Goal: Communication & Community: Answer question/provide support

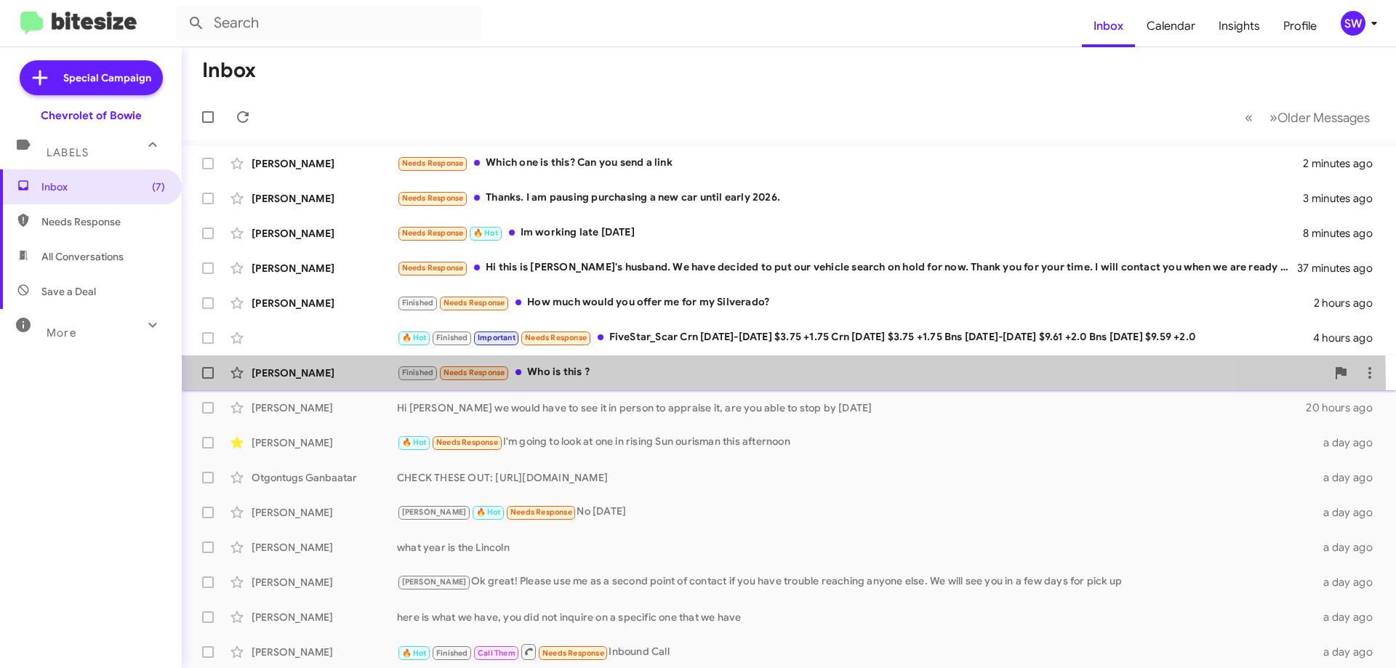
click at [572, 386] on div "[PERSON_NAME] Finished Needs Response Who is this ? 19 hours ago" at bounding box center [788, 372] width 1191 height 29
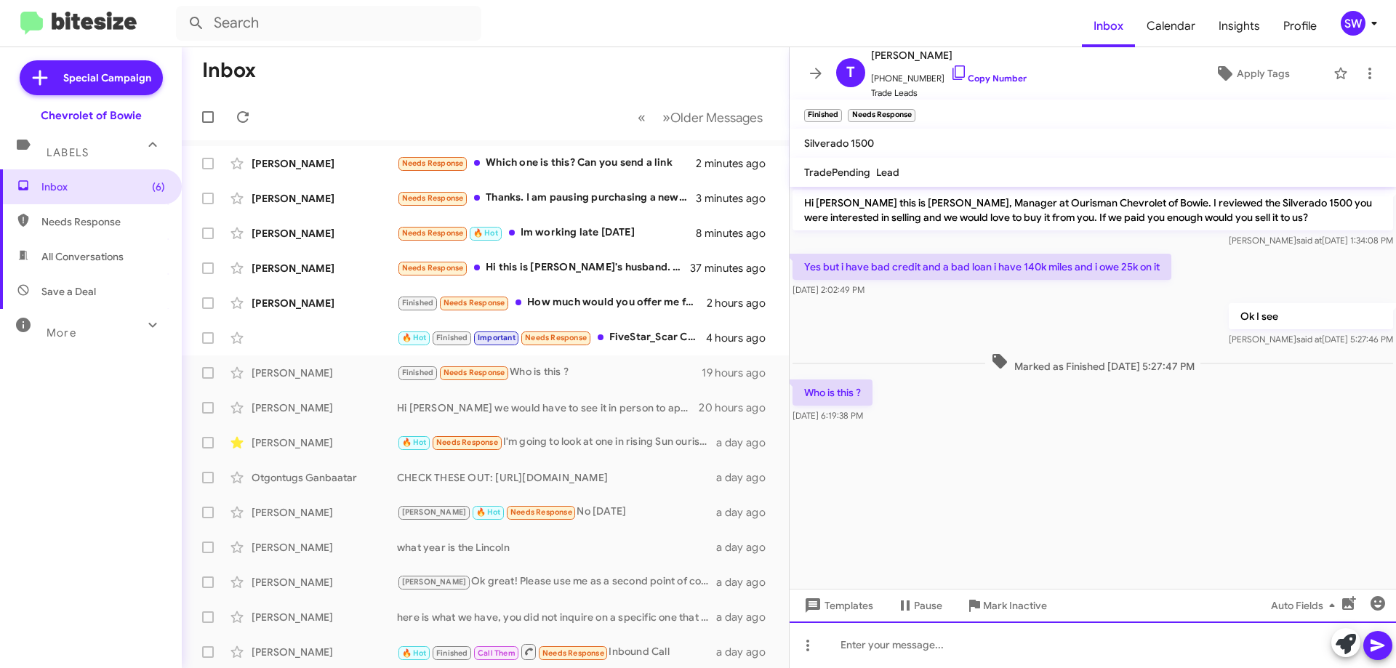
click at [891, 643] on div at bounding box center [1093, 645] width 606 height 47
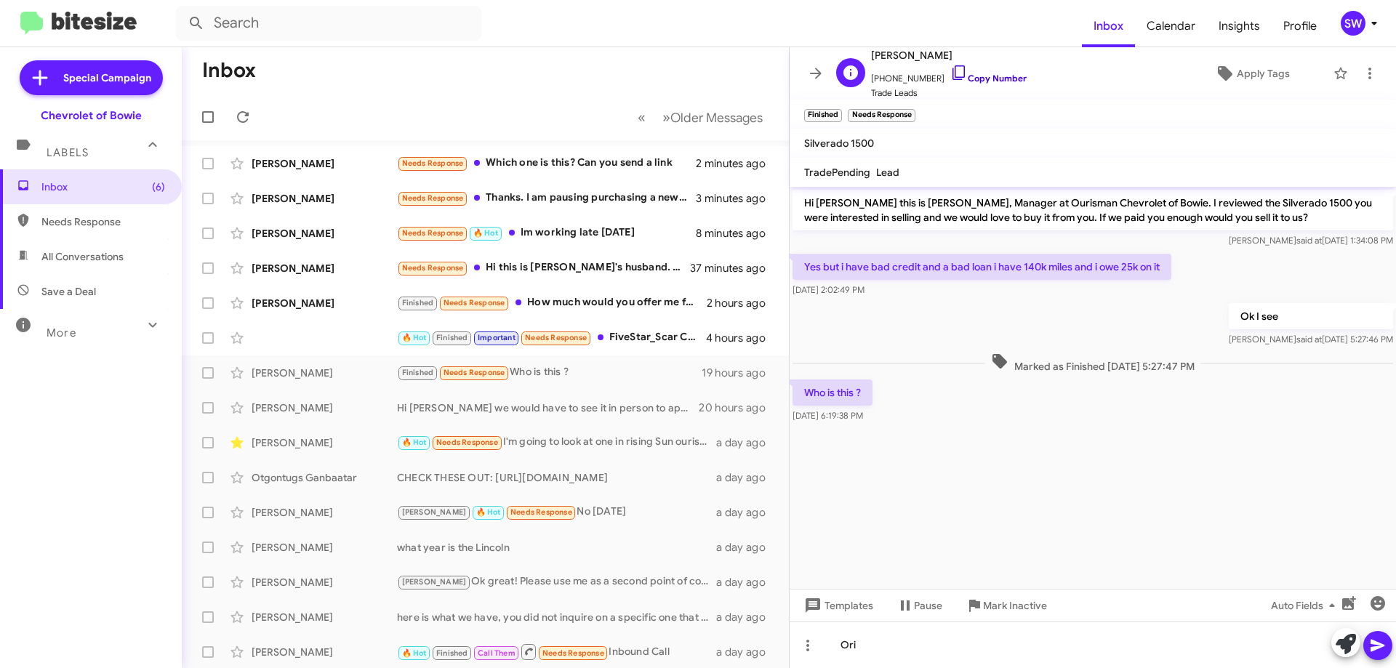
click at [950, 71] on icon at bounding box center [958, 72] width 17 height 17
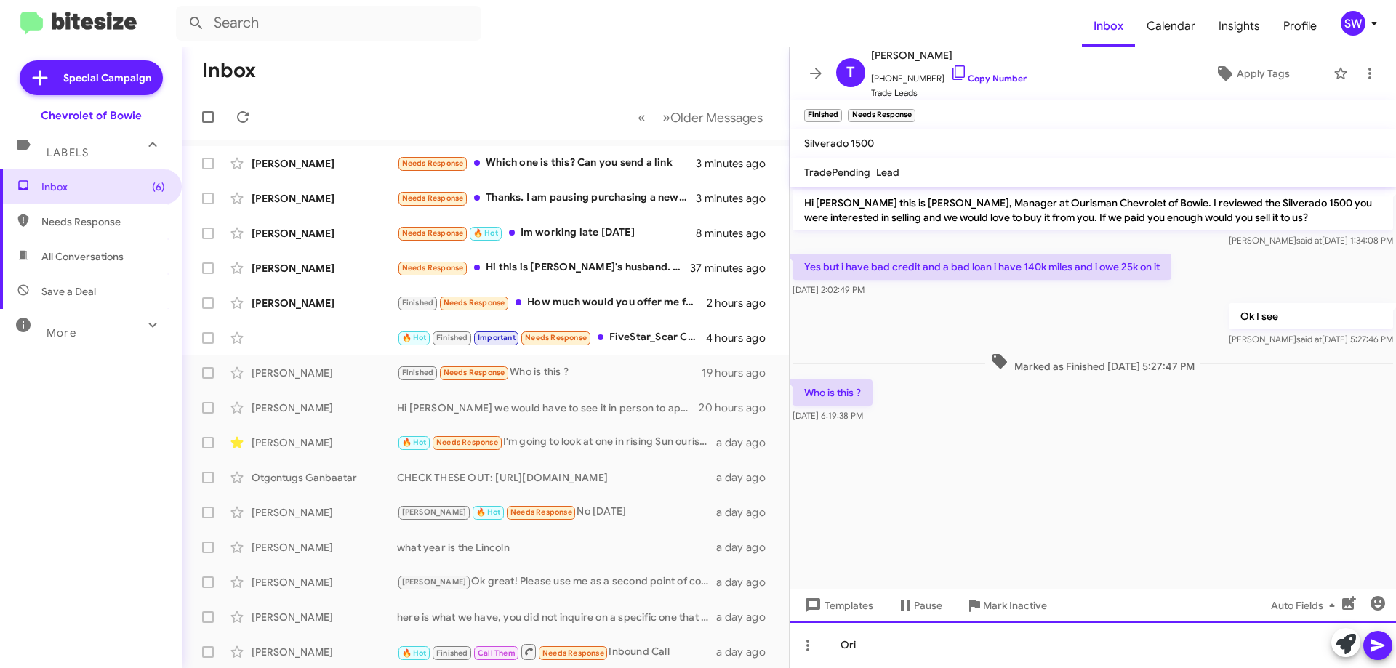
click at [939, 641] on div "Ori" at bounding box center [1093, 645] width 606 height 47
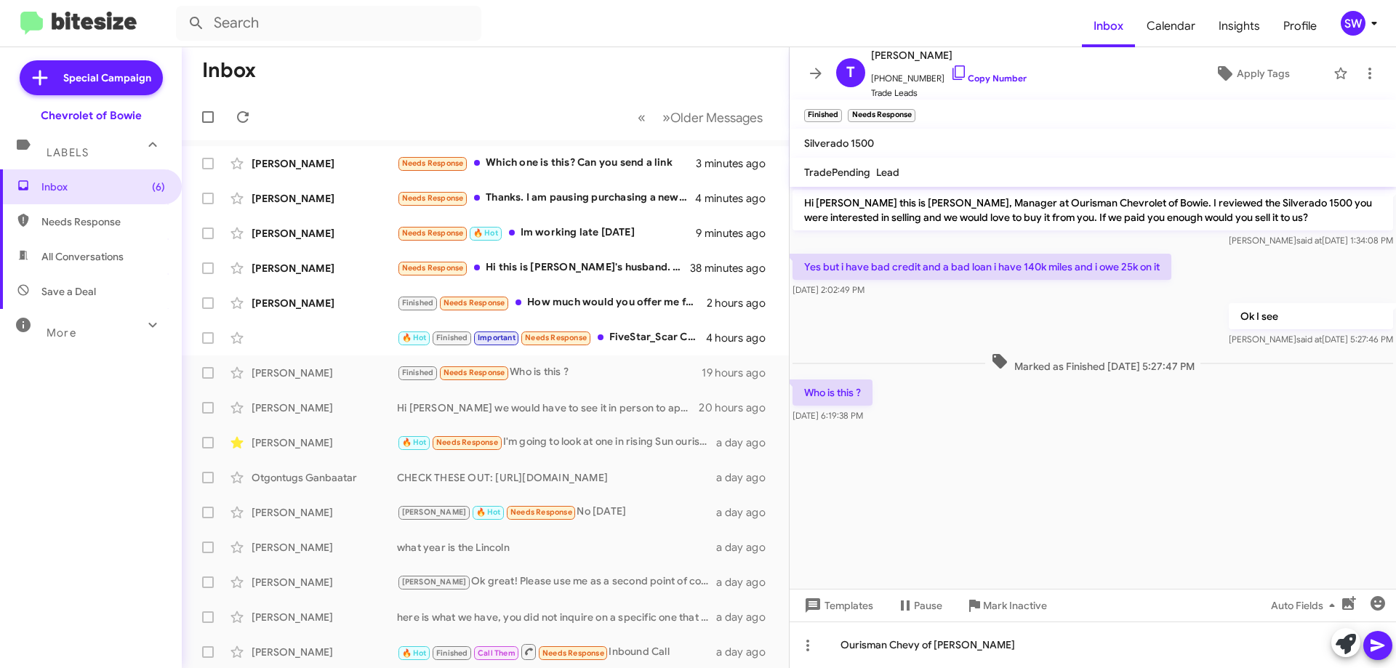
click at [1376, 643] on icon at bounding box center [1377, 646] width 14 height 12
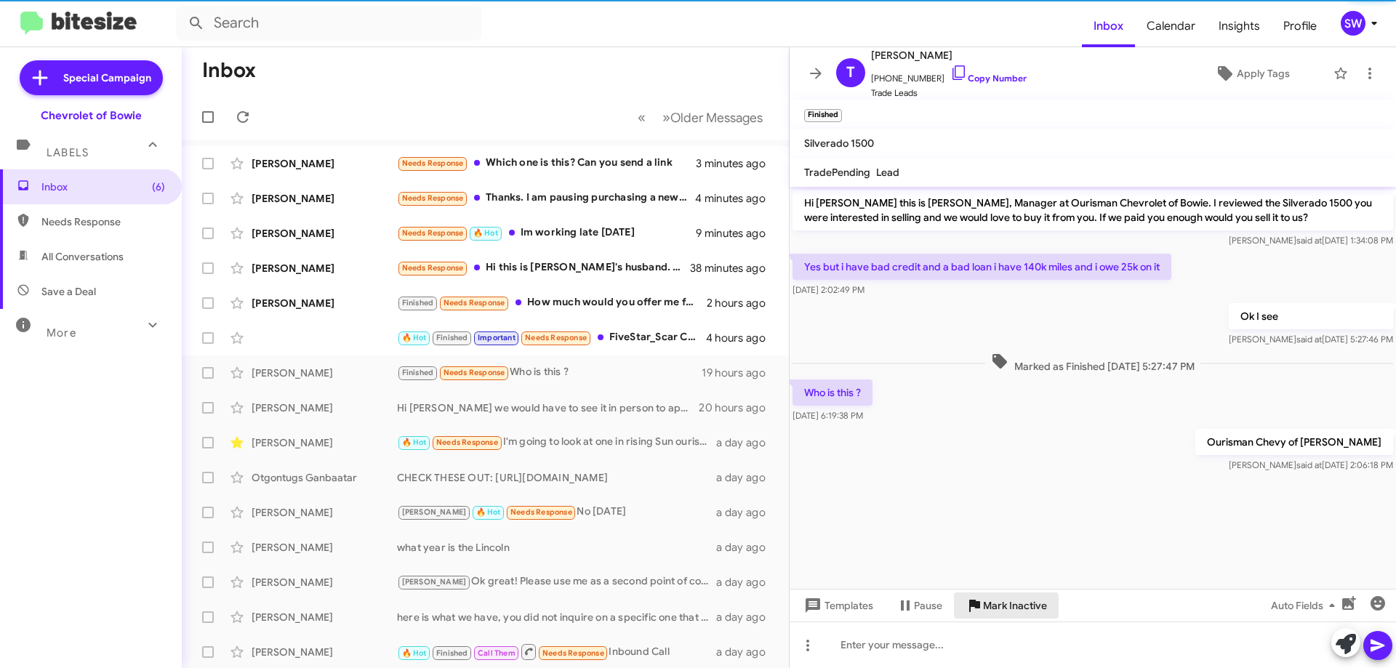
drag, startPoint x: 995, startPoint y: 603, endPoint x: 1014, endPoint y: 592, distance: 22.2
click at [995, 604] on span "Mark Inactive" at bounding box center [1015, 606] width 64 height 26
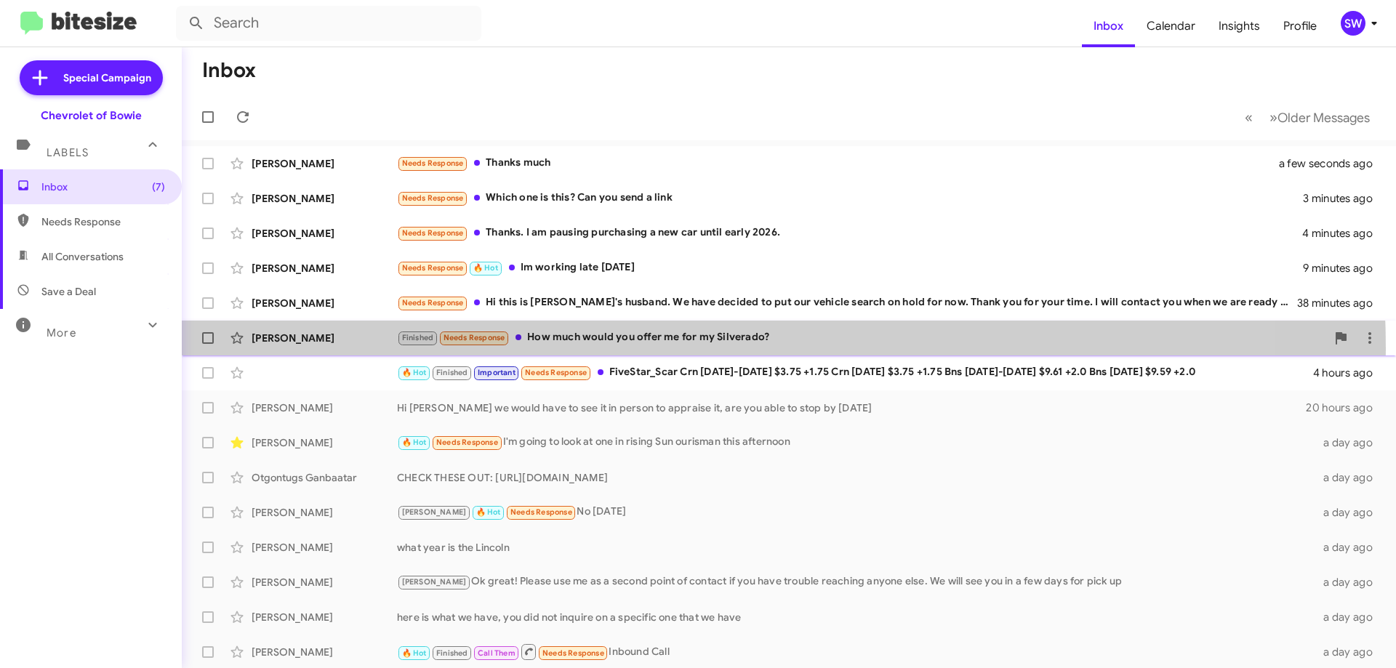
drag, startPoint x: 591, startPoint y: 349, endPoint x: 686, endPoint y: 327, distance: 97.0
click at [591, 348] on div "[PERSON_NAME] Finished Needs Response How much would you offer me for my Silver…" at bounding box center [788, 338] width 1191 height 29
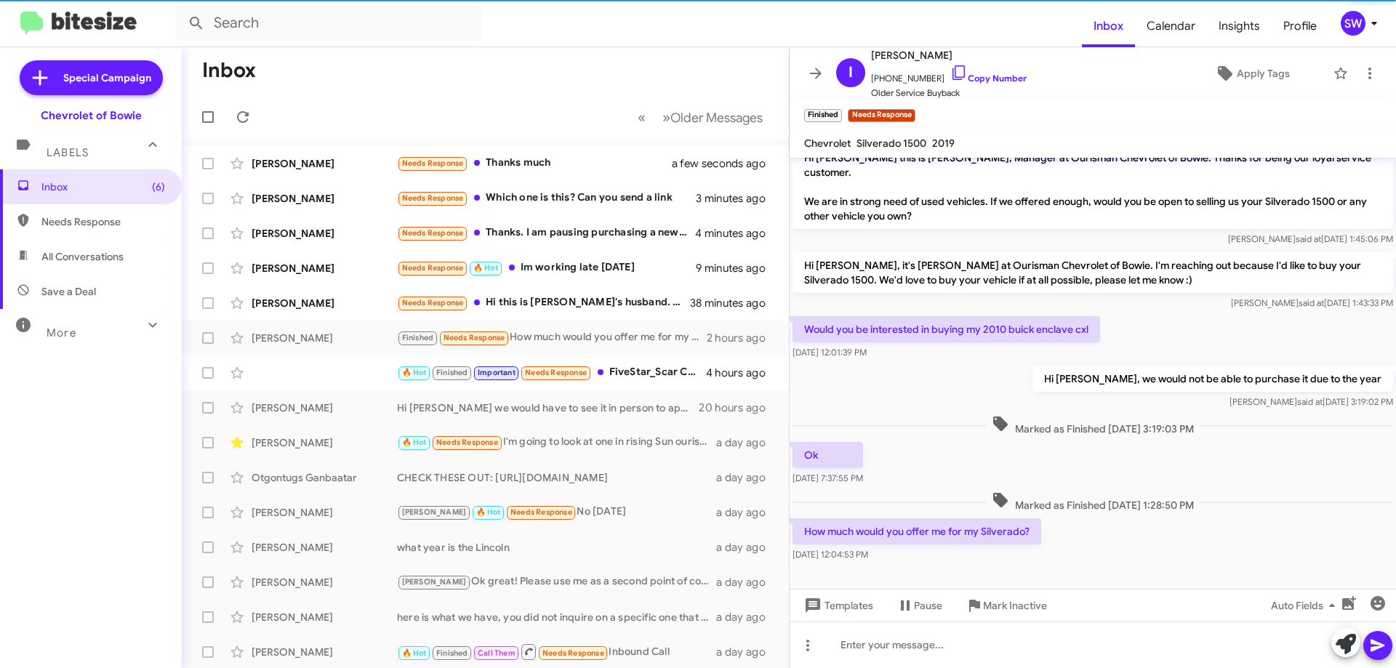
scroll to position [21, 0]
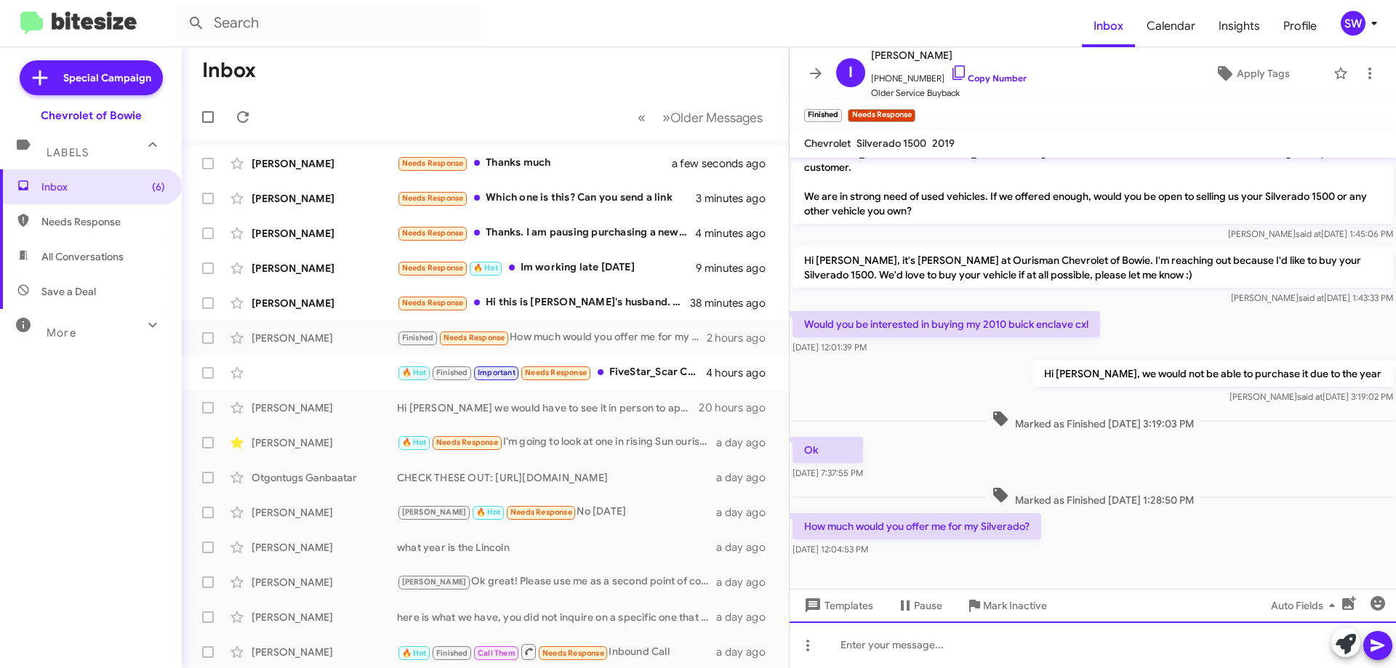
click at [884, 641] on div at bounding box center [1093, 645] width 606 height 47
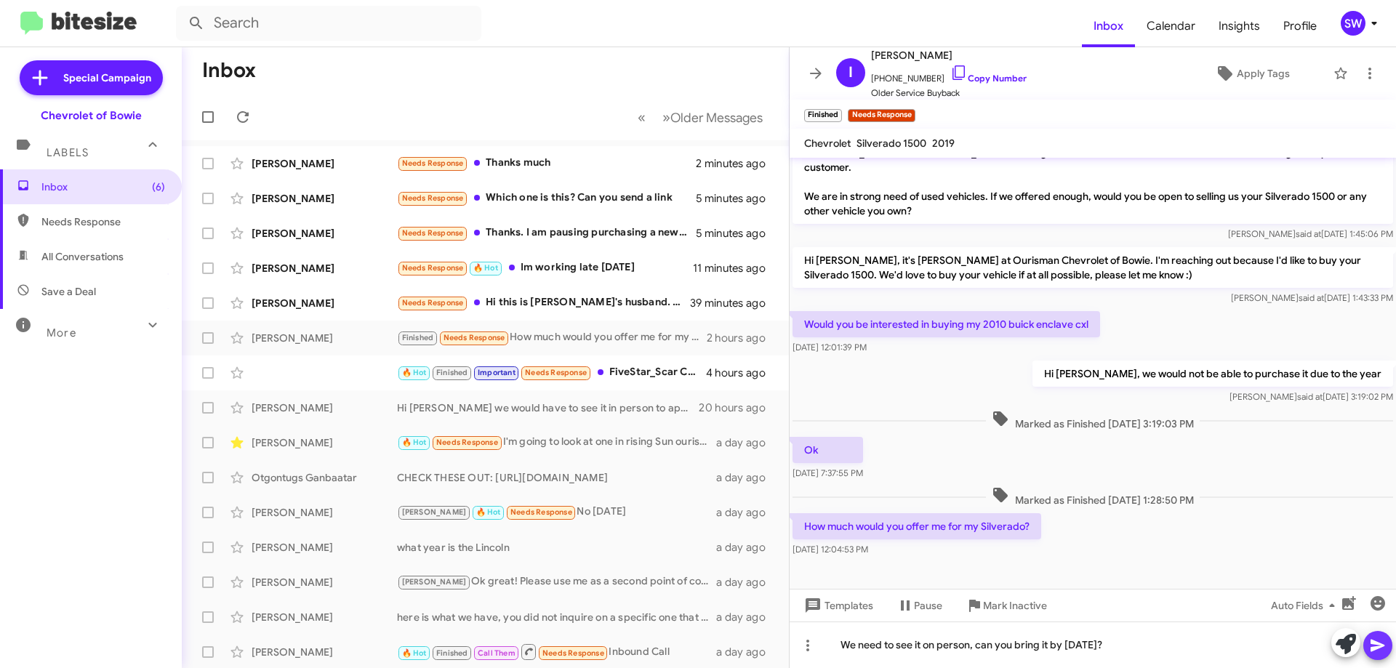
click at [1380, 656] on span at bounding box center [1377, 645] width 17 height 29
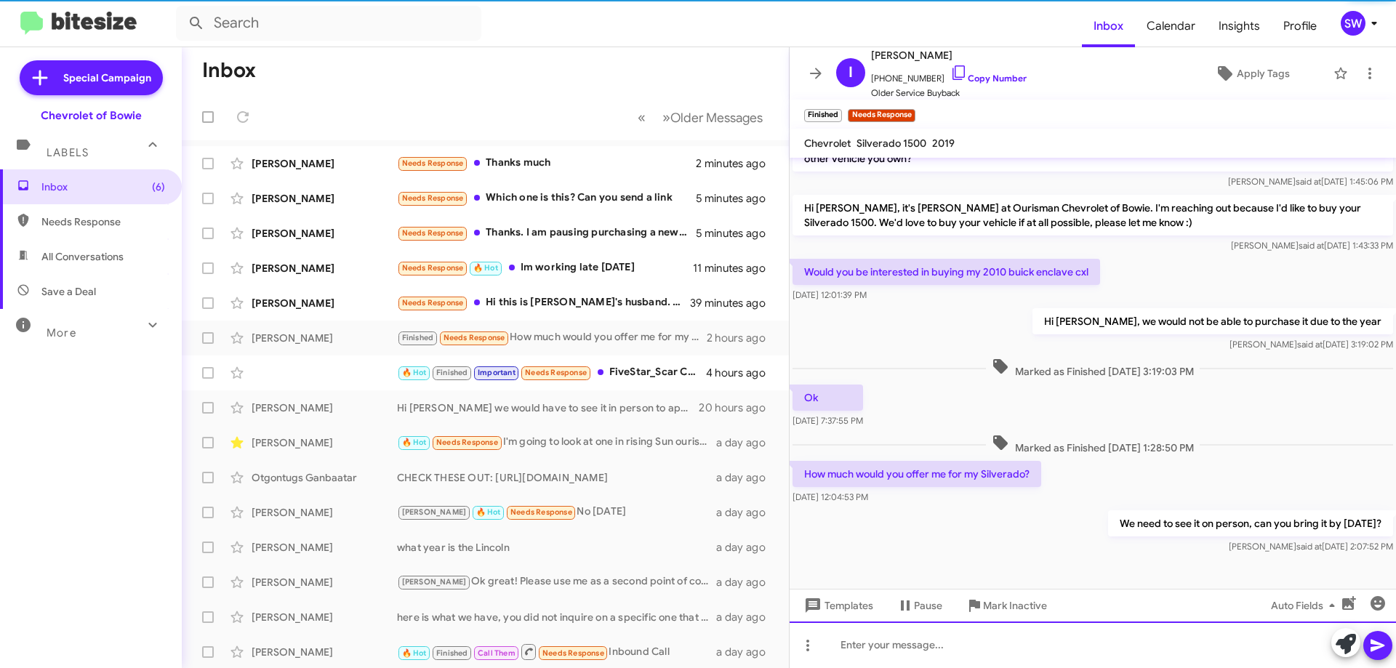
scroll to position [74, 0]
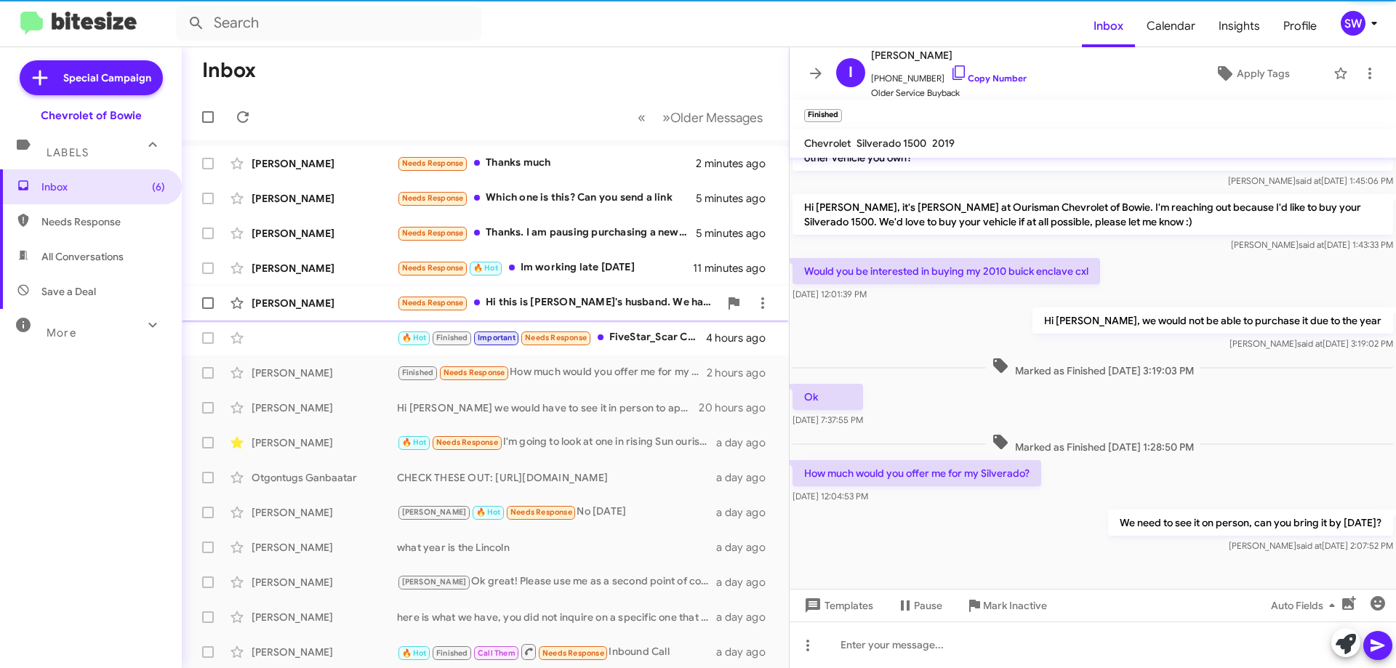
drag, startPoint x: 558, startPoint y: 293, endPoint x: 591, endPoint y: 305, distance: 35.7
click at [558, 293] on div "[PERSON_NAME] Needs Response Hi this is [PERSON_NAME]'s husband. We have decide…" at bounding box center [485, 303] width 584 height 29
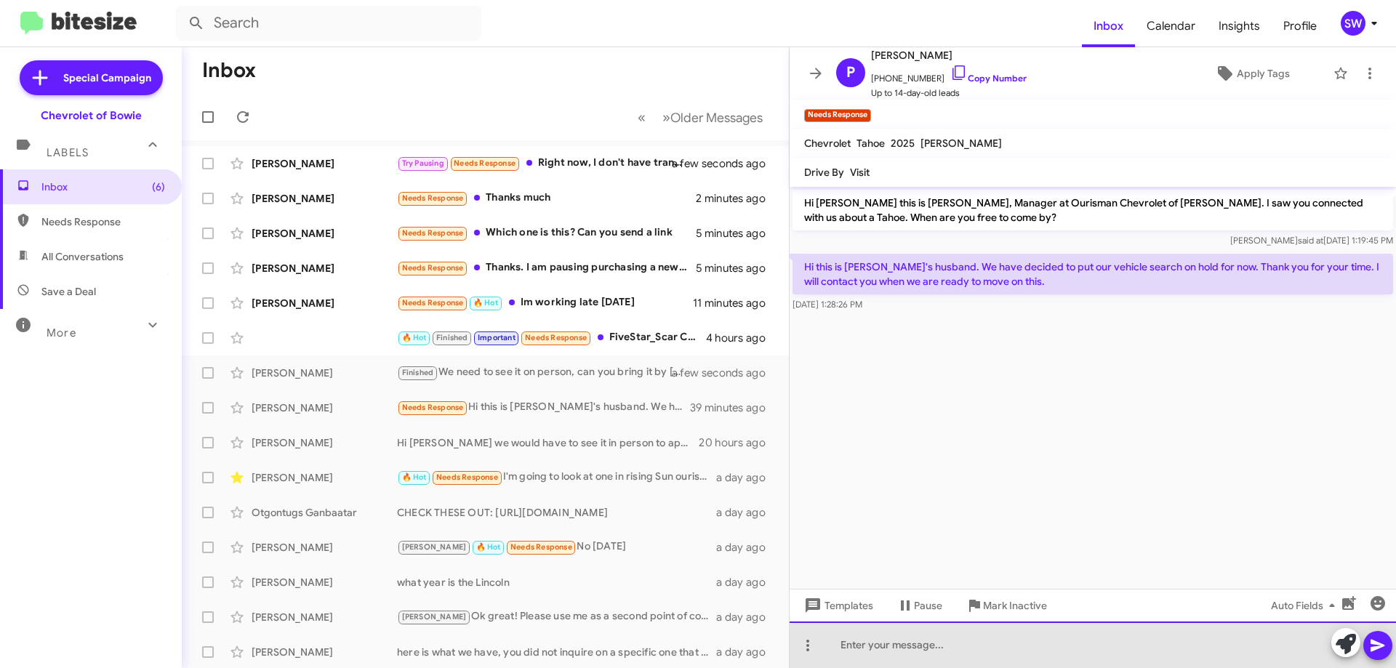
click at [926, 641] on div at bounding box center [1093, 645] width 606 height 47
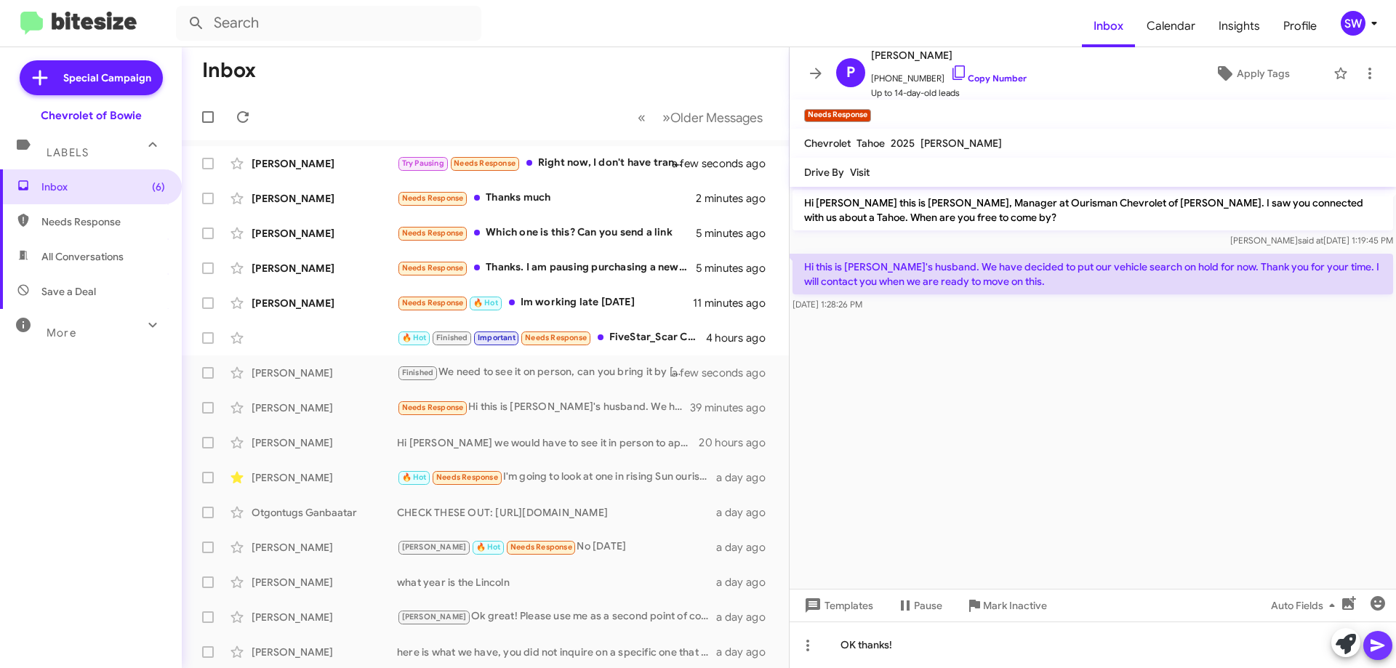
drag, startPoint x: 1385, startPoint y: 650, endPoint x: 1364, endPoint y: 645, distance: 21.7
click at [1379, 642] on icon at bounding box center [1377, 645] width 17 height 17
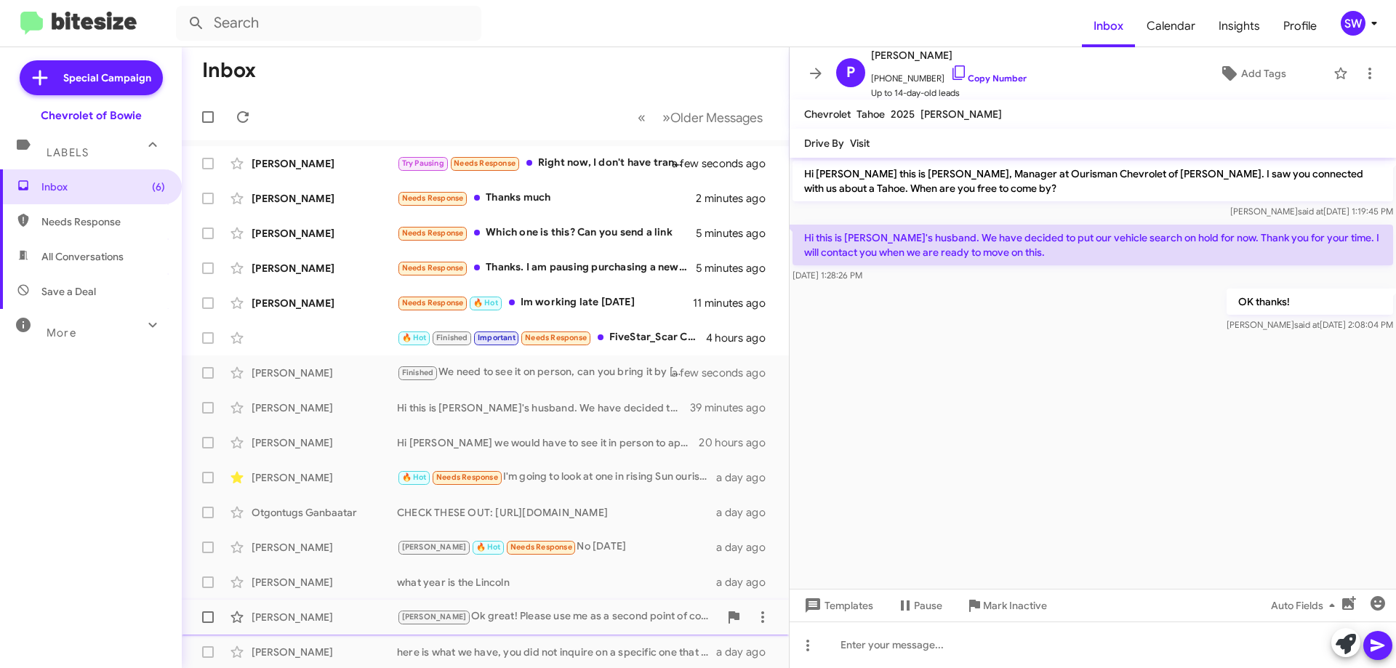
drag, startPoint x: 987, startPoint y: 606, endPoint x: 1006, endPoint y: 606, distance: 19.6
click at [989, 605] on span "Mark Inactive" at bounding box center [1015, 606] width 64 height 26
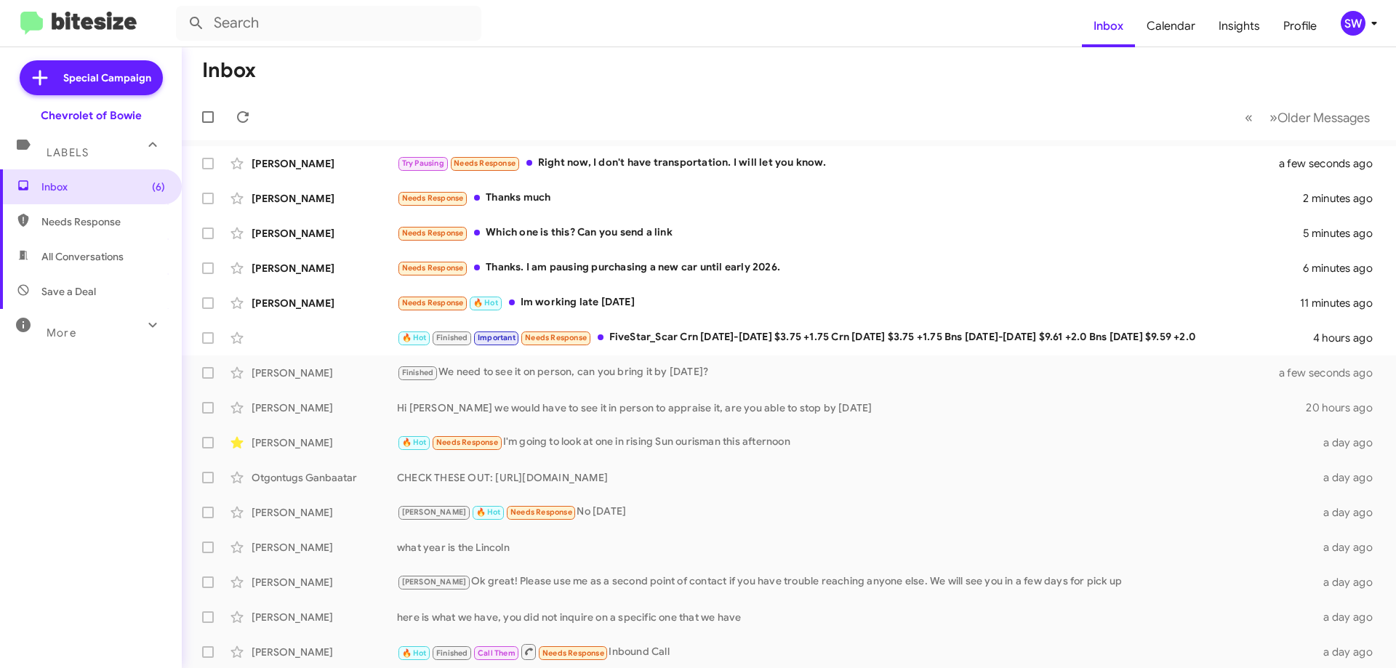
click at [60, 258] on span "All Conversations" at bounding box center [82, 256] width 82 height 15
type input "in:all-conversations"
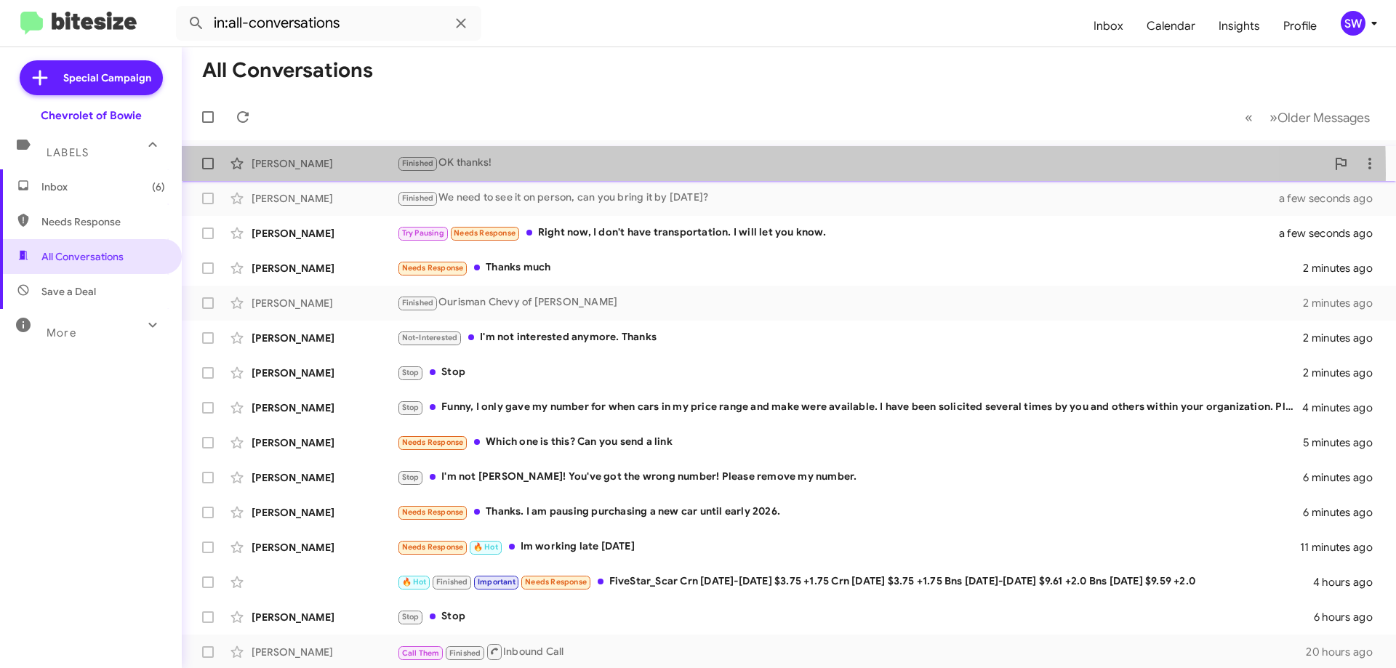
click at [500, 173] on div "[PERSON_NAME] Finished OK thanks! a few seconds ago" at bounding box center [788, 163] width 1191 height 29
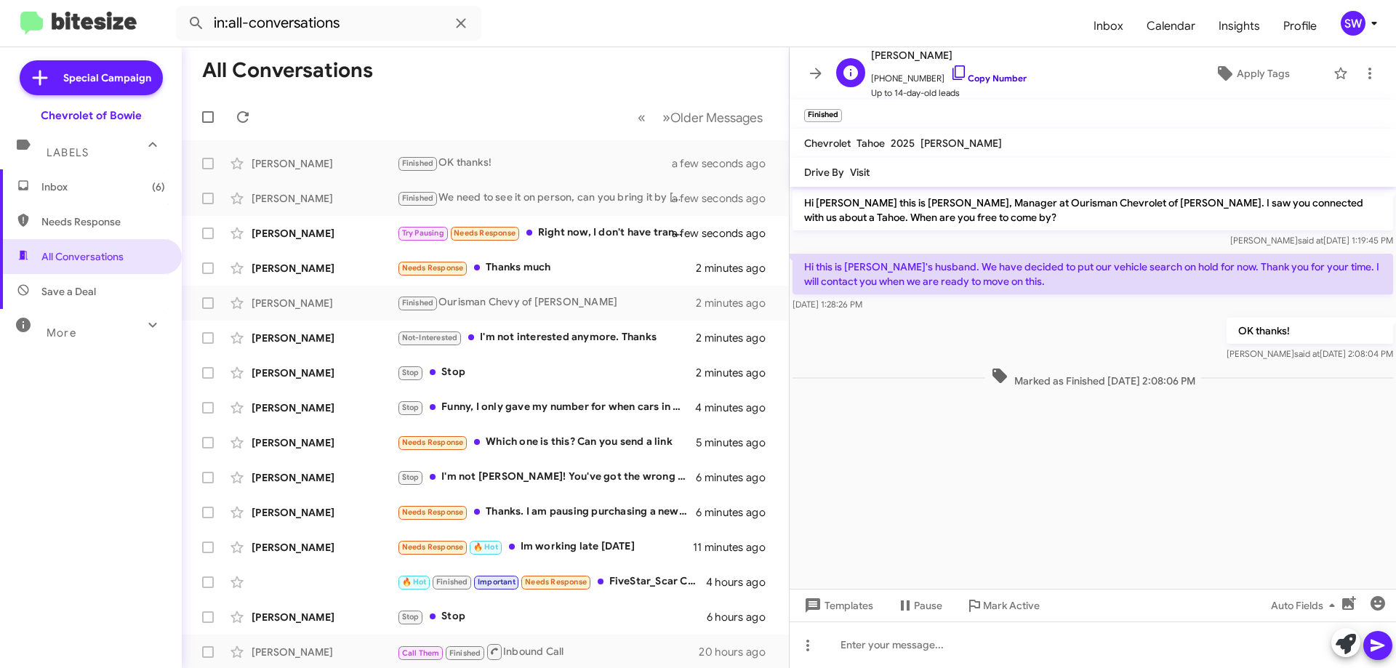
click at [950, 72] on icon at bounding box center [958, 72] width 17 height 17
drag, startPoint x: 565, startPoint y: 231, endPoint x: 574, endPoint y: 230, distance: 9.5
click at [574, 230] on div "Try Pausing Needs Response Right now, I don't have transportation. I will let y…" at bounding box center [558, 233] width 322 height 17
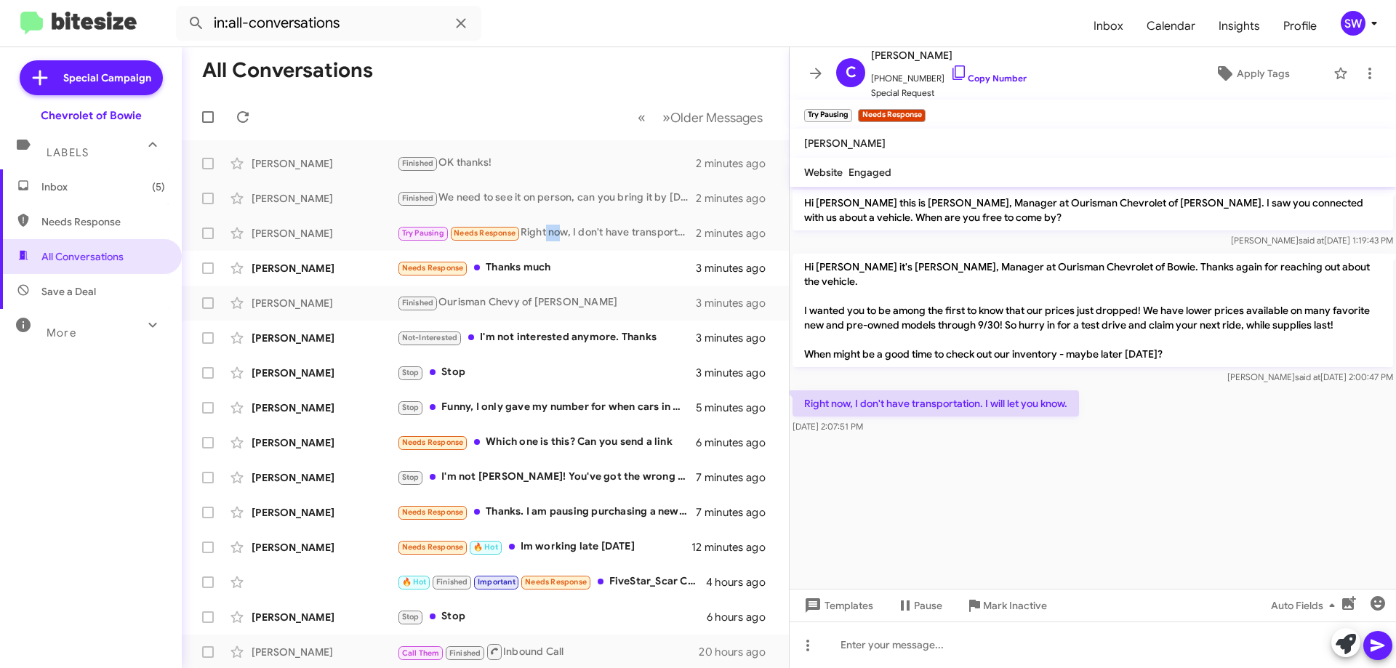
drag, startPoint x: 939, startPoint y: 65, endPoint x: 983, endPoint y: 118, distance: 68.6
click at [950, 67] on icon at bounding box center [958, 72] width 17 height 17
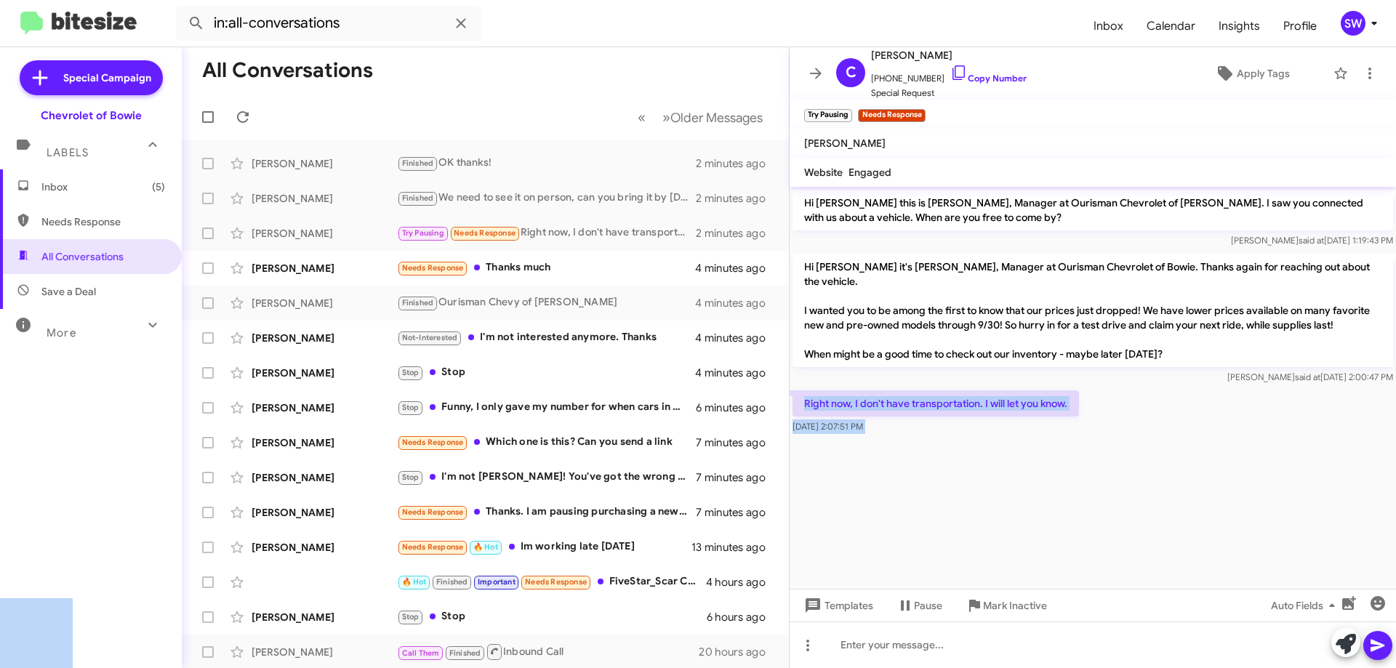
drag, startPoint x: 801, startPoint y: 401, endPoint x: 827, endPoint y: 409, distance: 26.7
copy body "Right now, I don't have transportation. I will let you know. [DATE] 2:07:51 PM …"
click at [997, 606] on span "Mark Inactive" at bounding box center [1015, 606] width 64 height 26
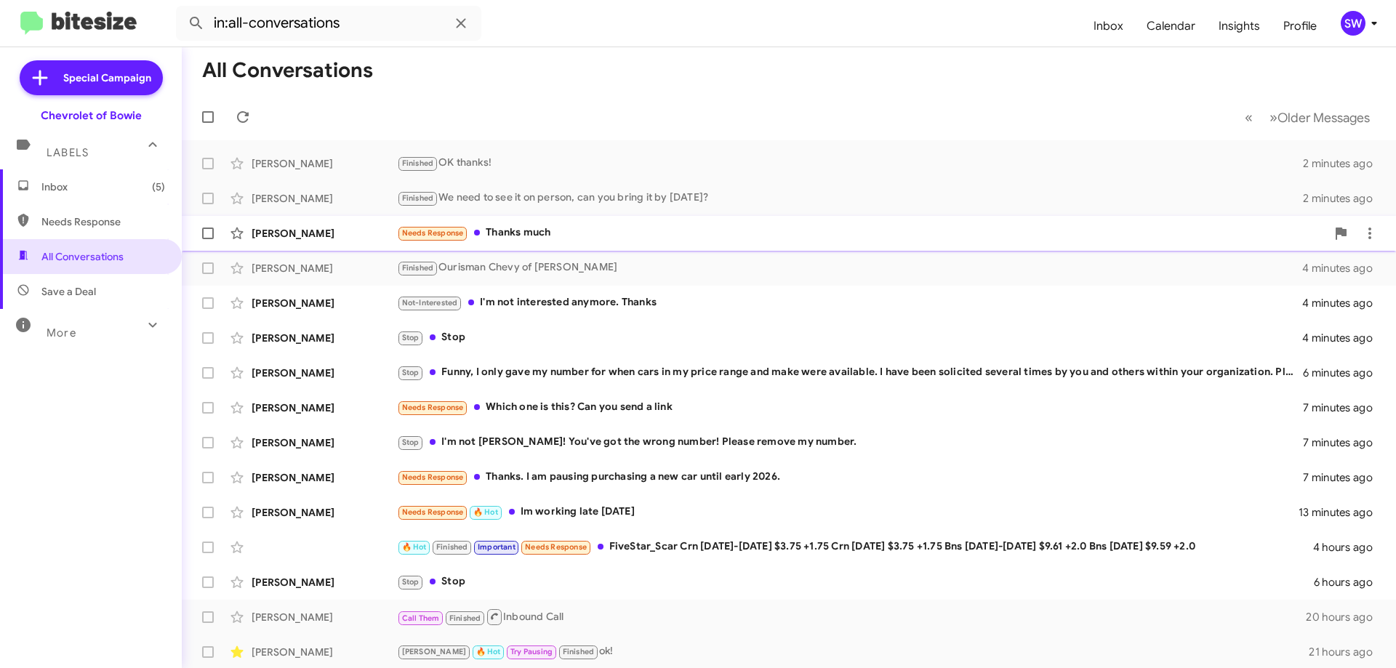
drag, startPoint x: 531, startPoint y: 238, endPoint x: 543, endPoint y: 233, distance: 13.4
click at [531, 237] on div "Needs Response Thanks much" at bounding box center [861, 233] width 929 height 17
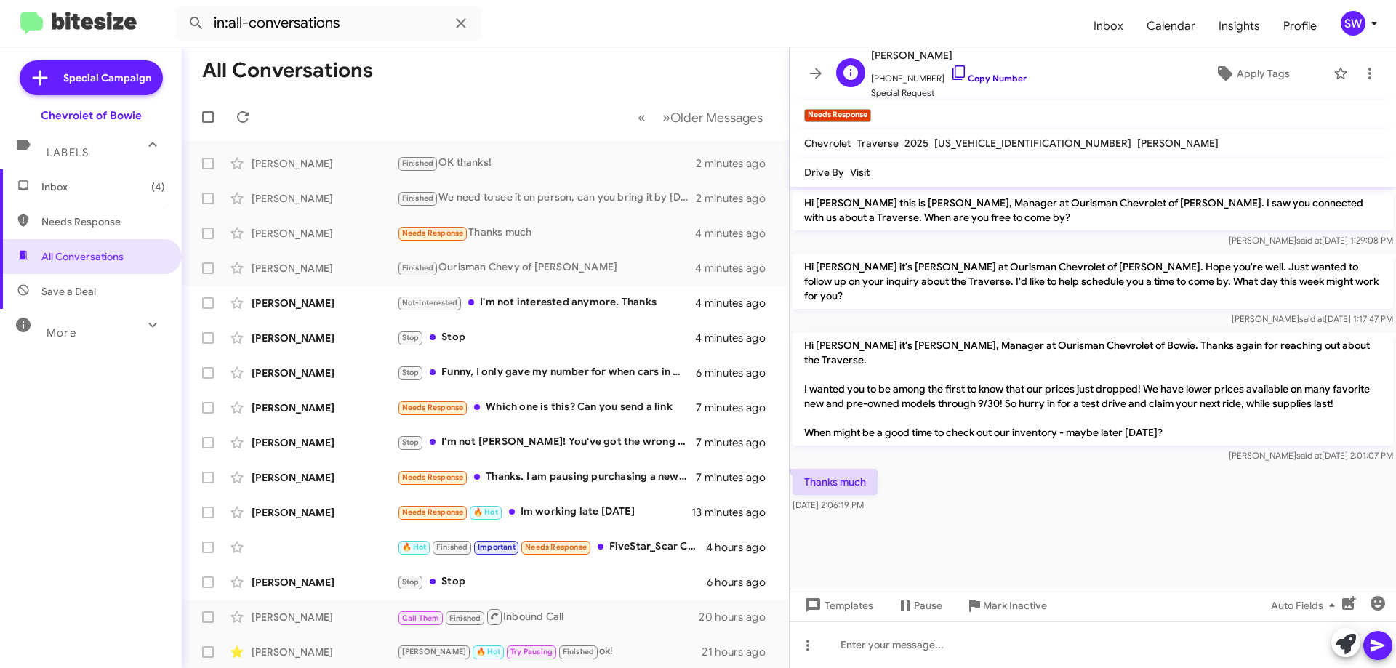
click at [952, 71] on icon at bounding box center [958, 72] width 12 height 15
click at [1009, 609] on span "Mark Inactive" at bounding box center [1015, 606] width 64 height 26
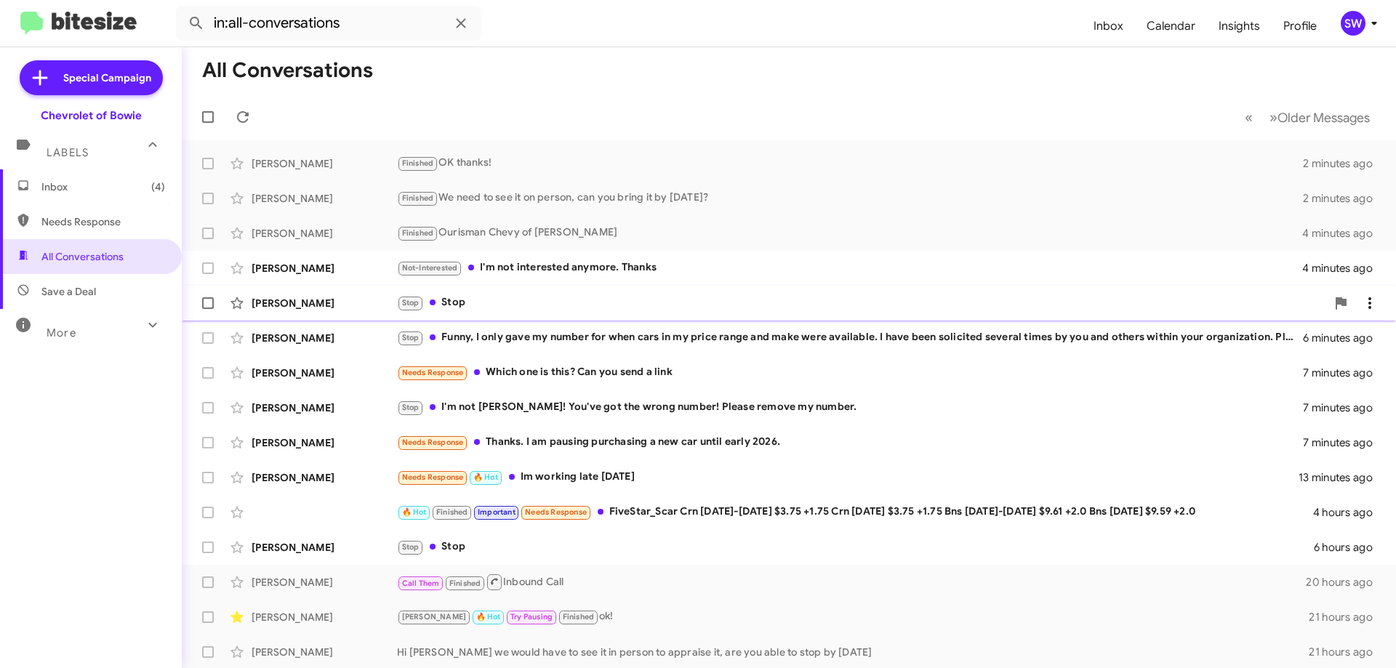
drag, startPoint x: 551, startPoint y: 271, endPoint x: 758, endPoint y: 297, distance: 208.8
click at [555, 268] on div "Not-Interested I'm not interested anymore. Thanks" at bounding box center [849, 268] width 905 height 17
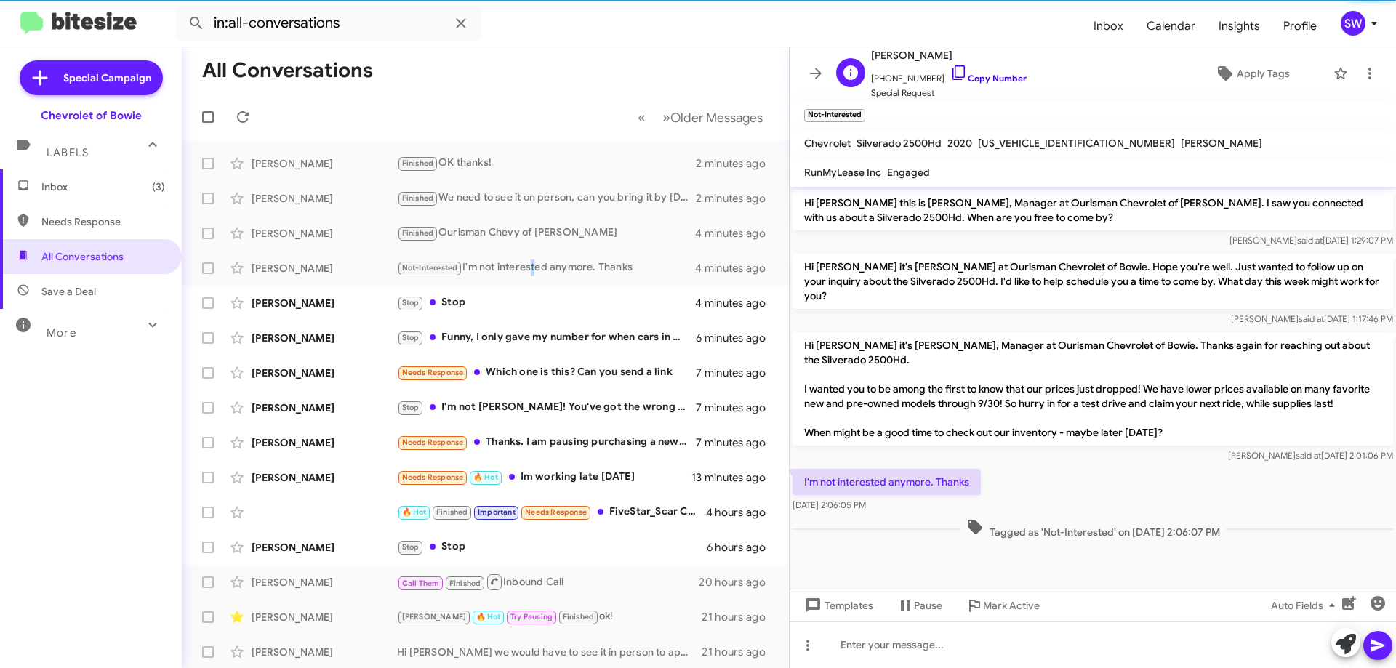
click at [952, 69] on icon at bounding box center [958, 72] width 12 height 15
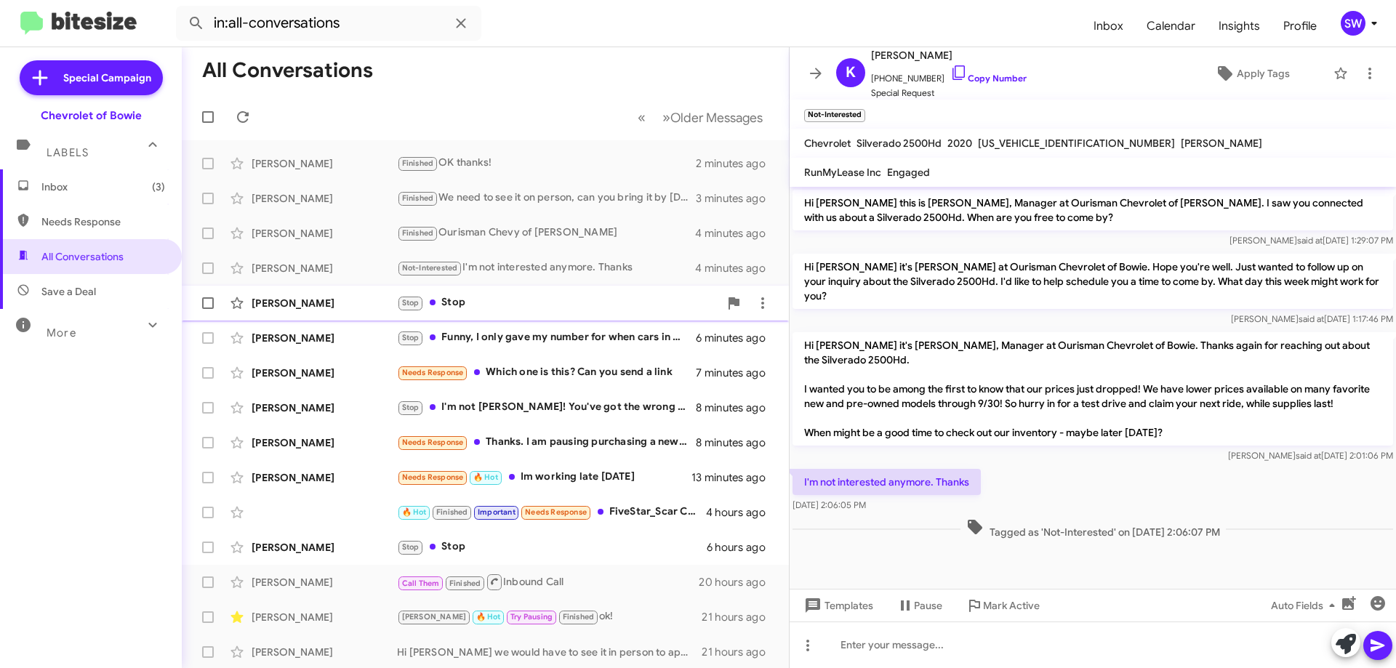
drag, startPoint x: 478, startPoint y: 292, endPoint x: 502, endPoint y: 292, distance: 24.7
click at [481, 292] on div "[PERSON_NAME] Stop Stop 4 minutes ago" at bounding box center [485, 303] width 584 height 29
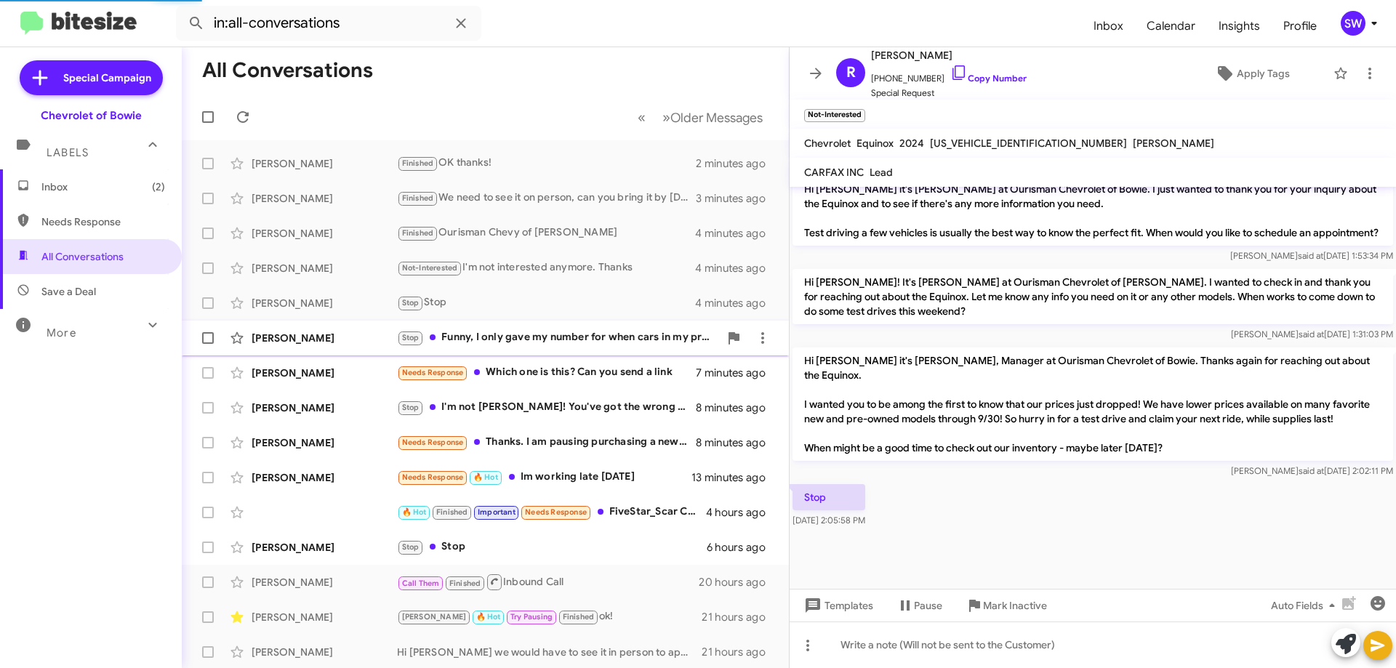
drag, startPoint x: 567, startPoint y: 336, endPoint x: 782, endPoint y: 375, distance: 218.0
click at [569, 337] on div "Stop Funny, I only gave my number for when cars in my price range and make were…" at bounding box center [558, 337] width 322 height 17
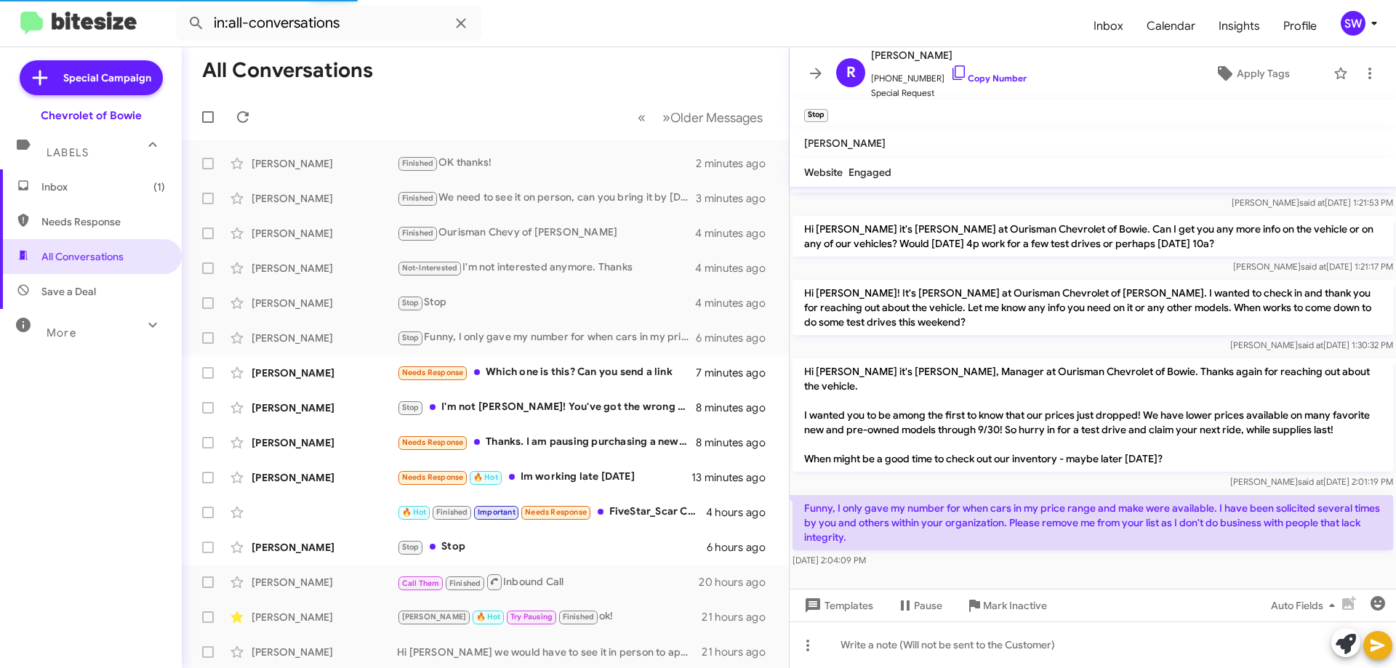
scroll to position [38, 0]
click at [950, 71] on icon at bounding box center [958, 72] width 17 height 17
click at [996, 606] on span "Mark Inactive" at bounding box center [1015, 606] width 64 height 26
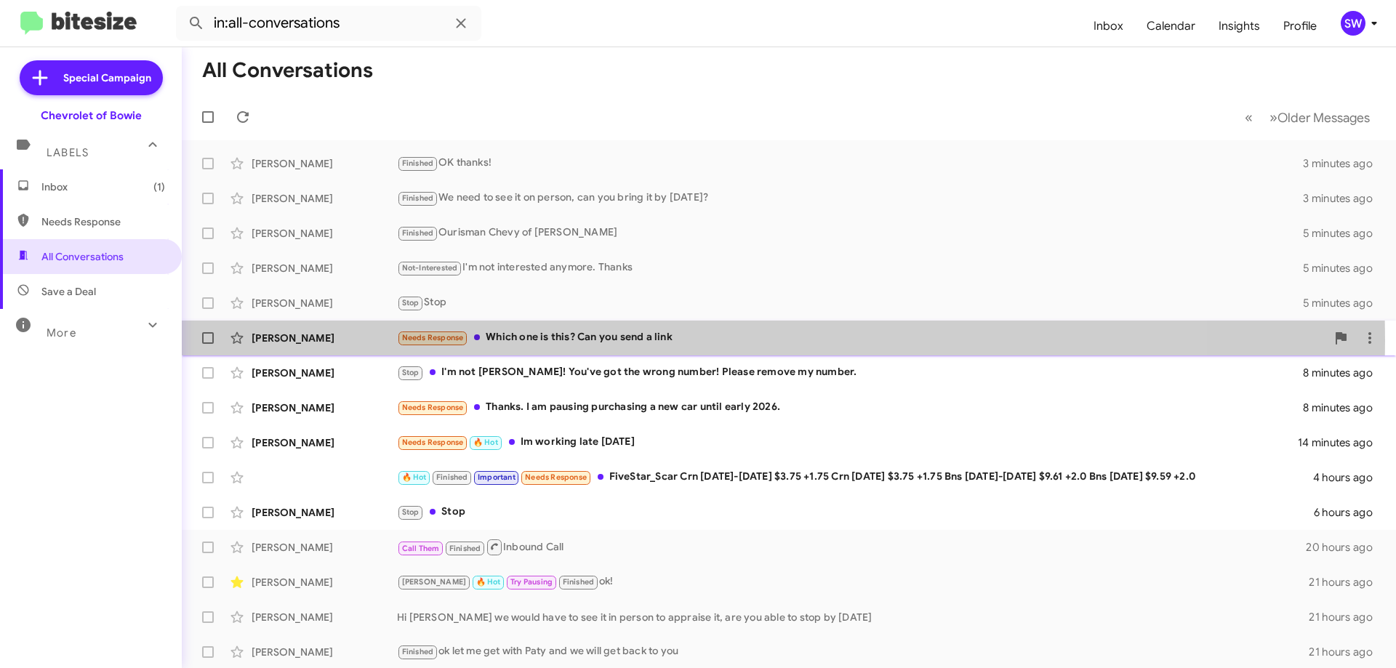
drag, startPoint x: 557, startPoint y: 340, endPoint x: 578, endPoint y: 333, distance: 22.1
click at [563, 335] on div "Needs Response Which one is this? Can you send a link" at bounding box center [861, 337] width 929 height 17
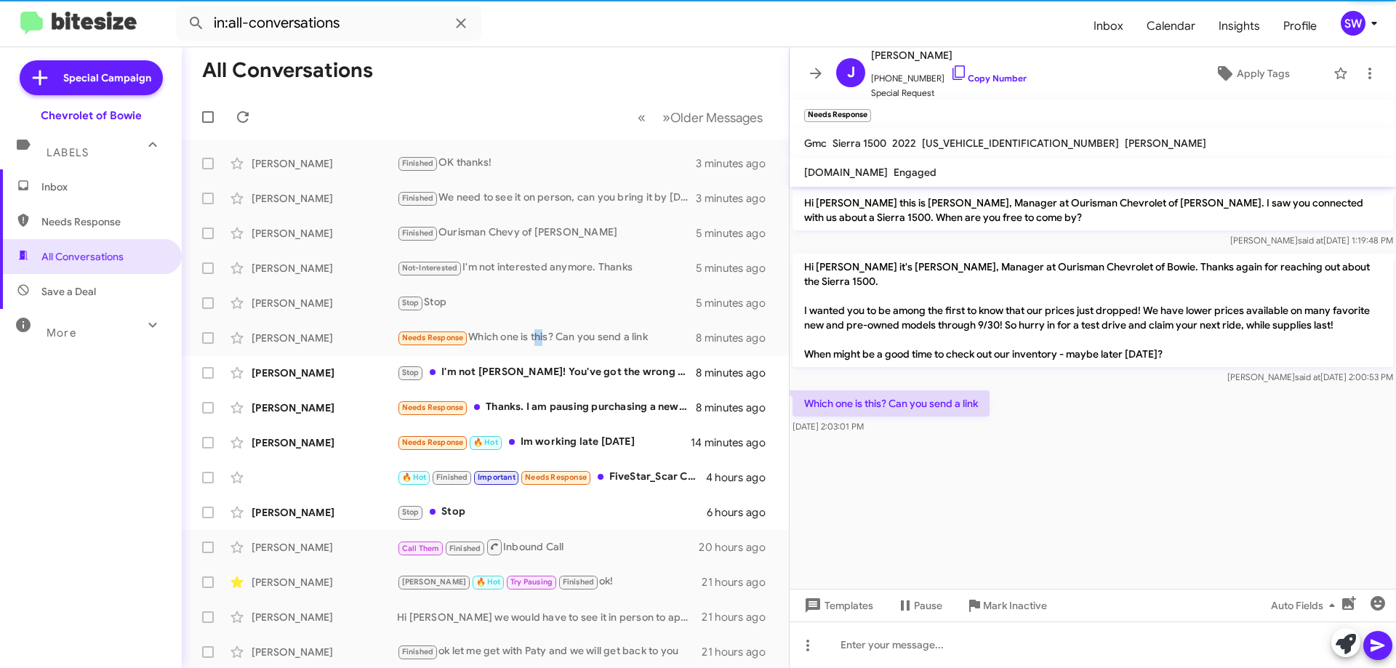
drag, startPoint x: 941, startPoint y: 65, endPoint x: 1128, endPoint y: 161, distance: 210.1
click at [952, 66] on icon at bounding box center [958, 72] width 12 height 15
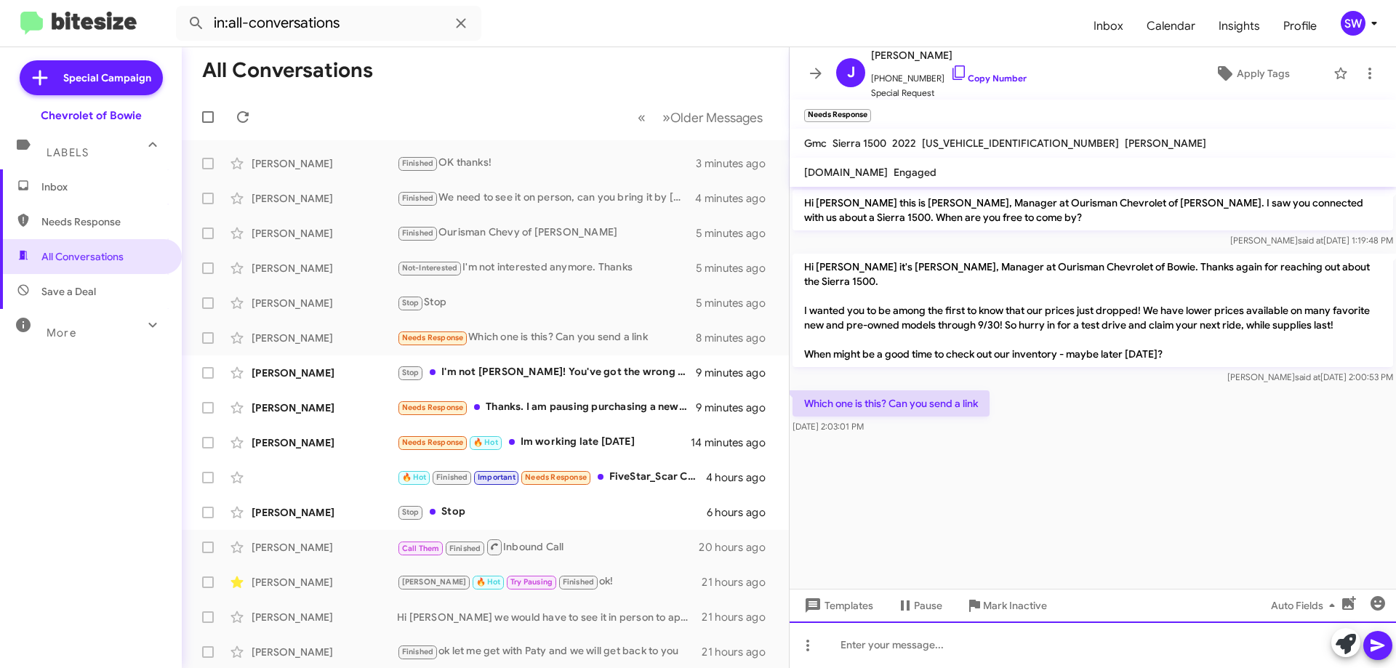
paste div
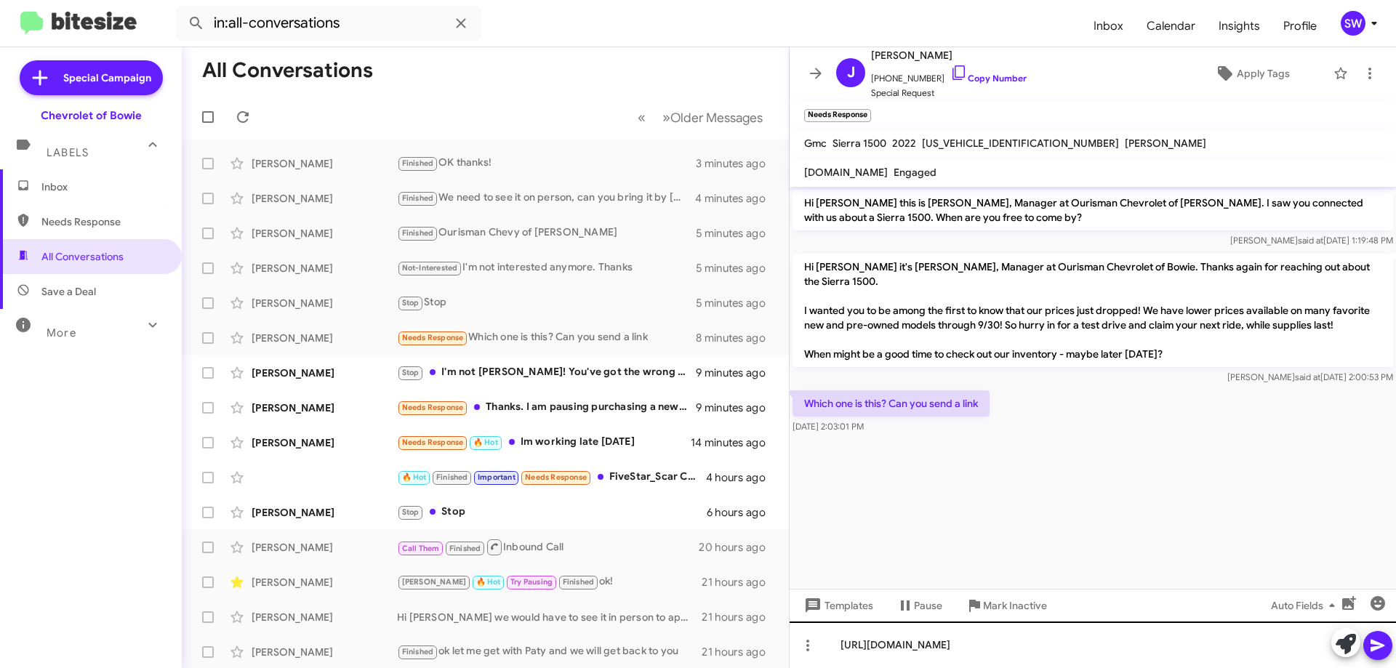
drag, startPoint x: 1376, startPoint y: 645, endPoint x: 1287, endPoint y: 635, distance: 89.2
click at [1375, 645] on icon at bounding box center [1377, 645] width 17 height 17
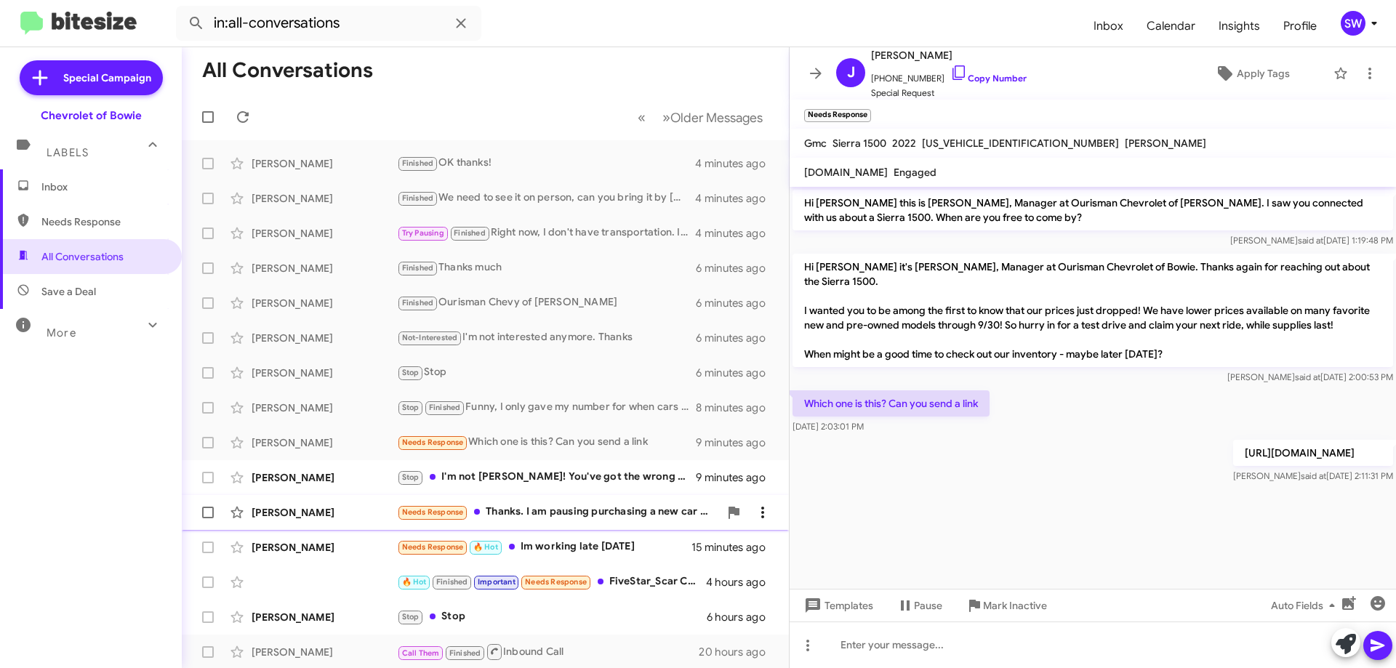
drag, startPoint x: 482, startPoint y: 475, endPoint x: 762, endPoint y: 505, distance: 281.5
click at [484, 475] on div "Stop I'm not [PERSON_NAME]! You've got the wrong number! Please remove my numbe…" at bounding box center [546, 477] width 299 height 17
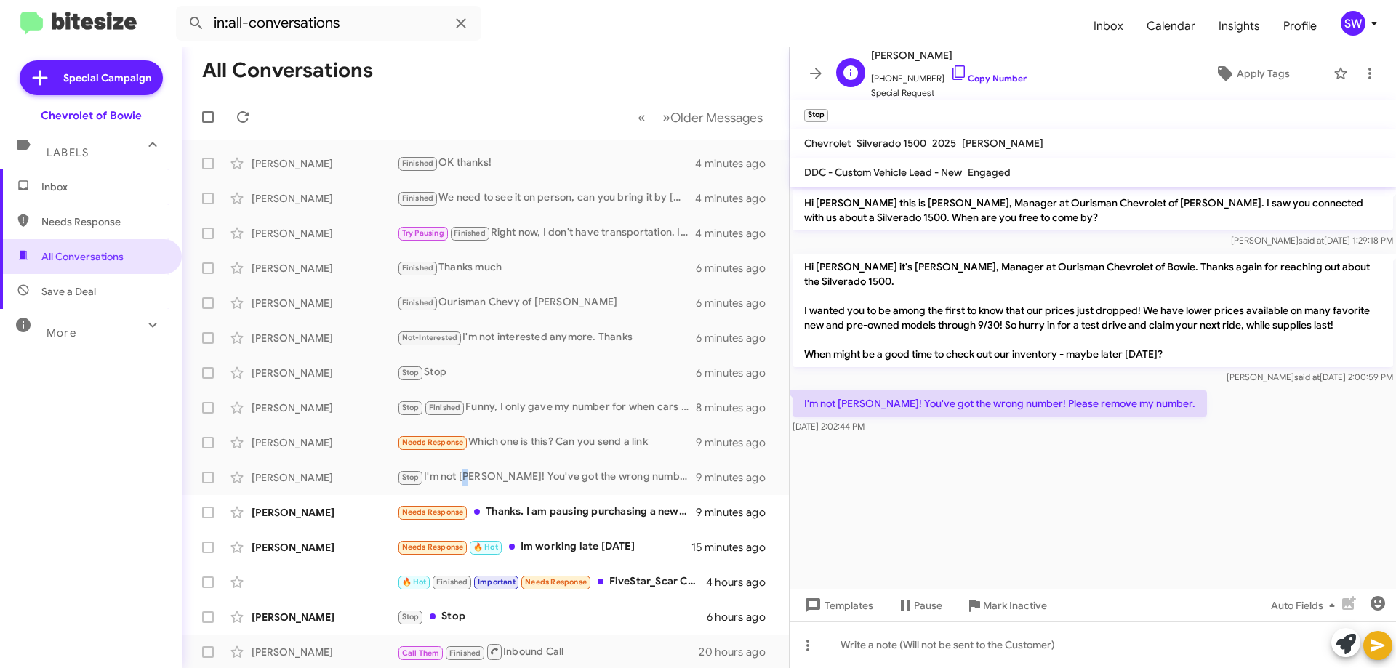
drag, startPoint x: 946, startPoint y: 69, endPoint x: 955, endPoint y: 84, distance: 17.6
click at [950, 70] on icon at bounding box center [958, 72] width 17 height 17
drag, startPoint x: 990, startPoint y: 604, endPoint x: 1094, endPoint y: 539, distance: 122.8
click at [990, 604] on span "Mark Inactive" at bounding box center [1015, 606] width 64 height 26
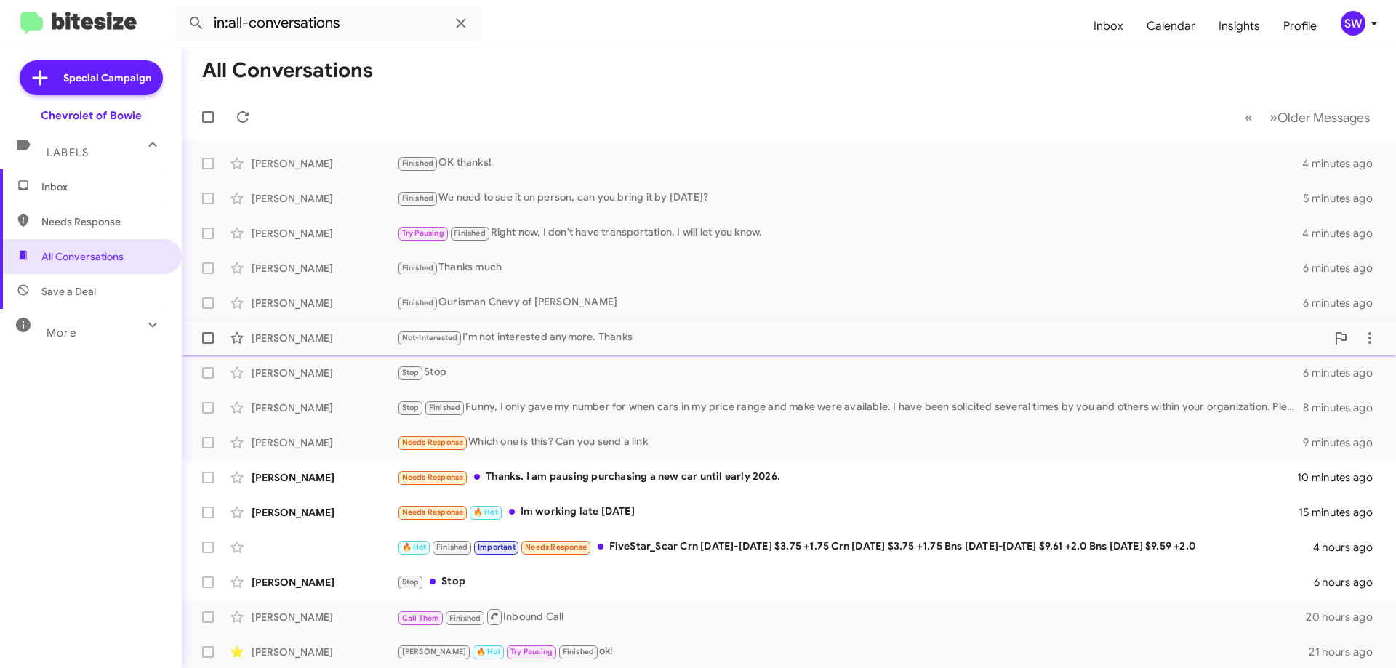
drag, startPoint x: 578, startPoint y: 338, endPoint x: 592, endPoint y: 338, distance: 13.8
click at [580, 338] on div "Not-Interested I'm not interested anymore. Thanks" at bounding box center [861, 337] width 929 height 17
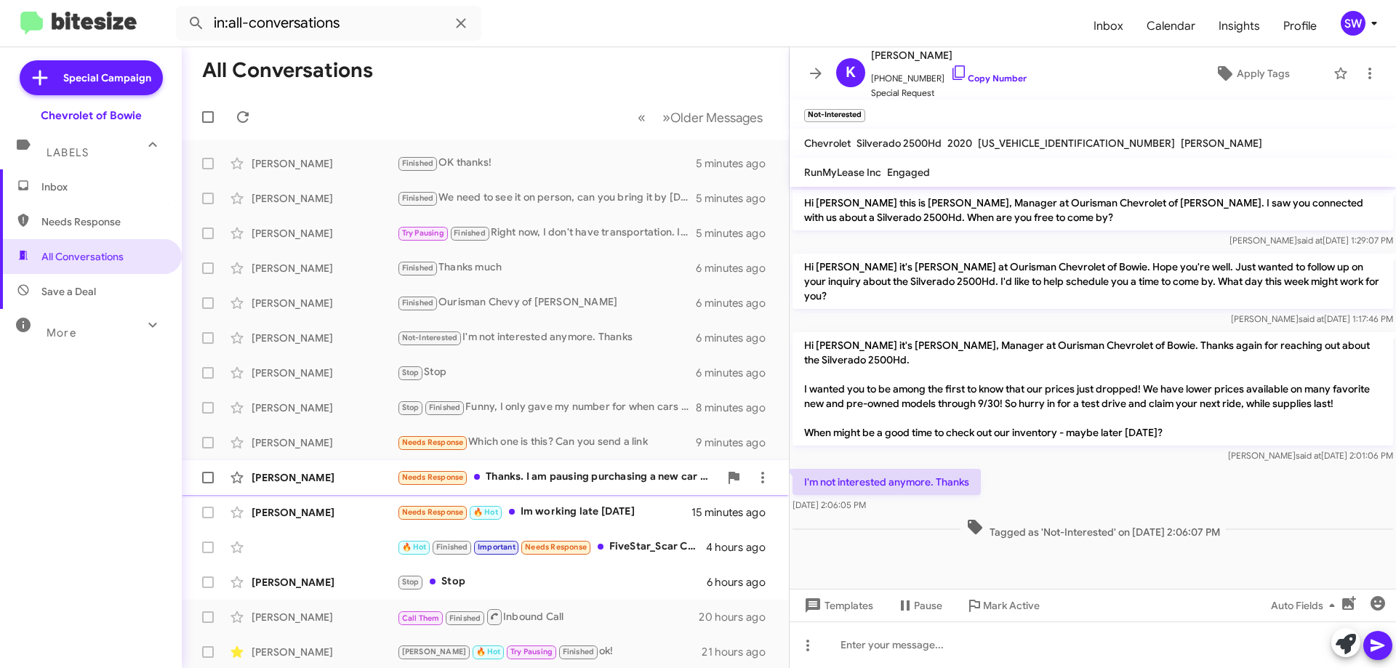
click at [555, 478] on div "Needs Response Thanks. I am pausing purchasing a new car until early 2026." at bounding box center [558, 477] width 322 height 17
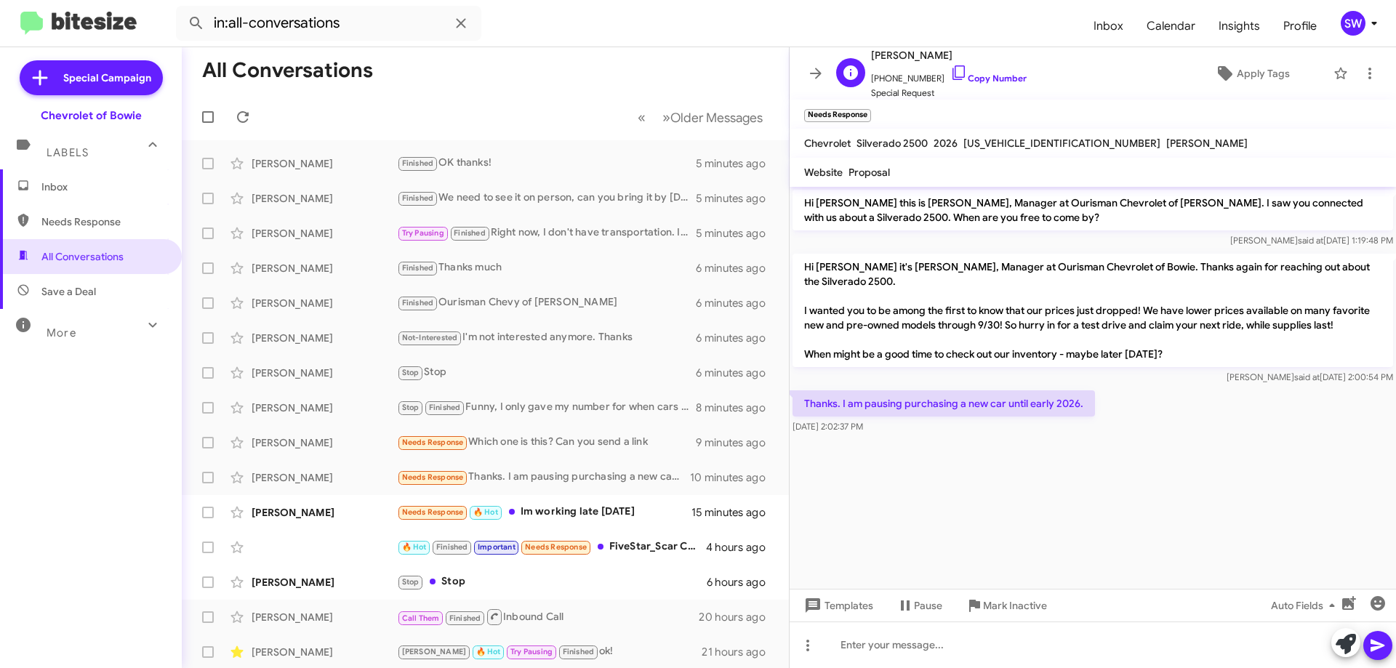
drag, startPoint x: 938, startPoint y: 69, endPoint x: 957, endPoint y: 84, distance: 24.9
click at [950, 70] on icon at bounding box center [958, 72] width 17 height 17
click at [996, 606] on span "Mark Inactive" at bounding box center [1015, 606] width 64 height 26
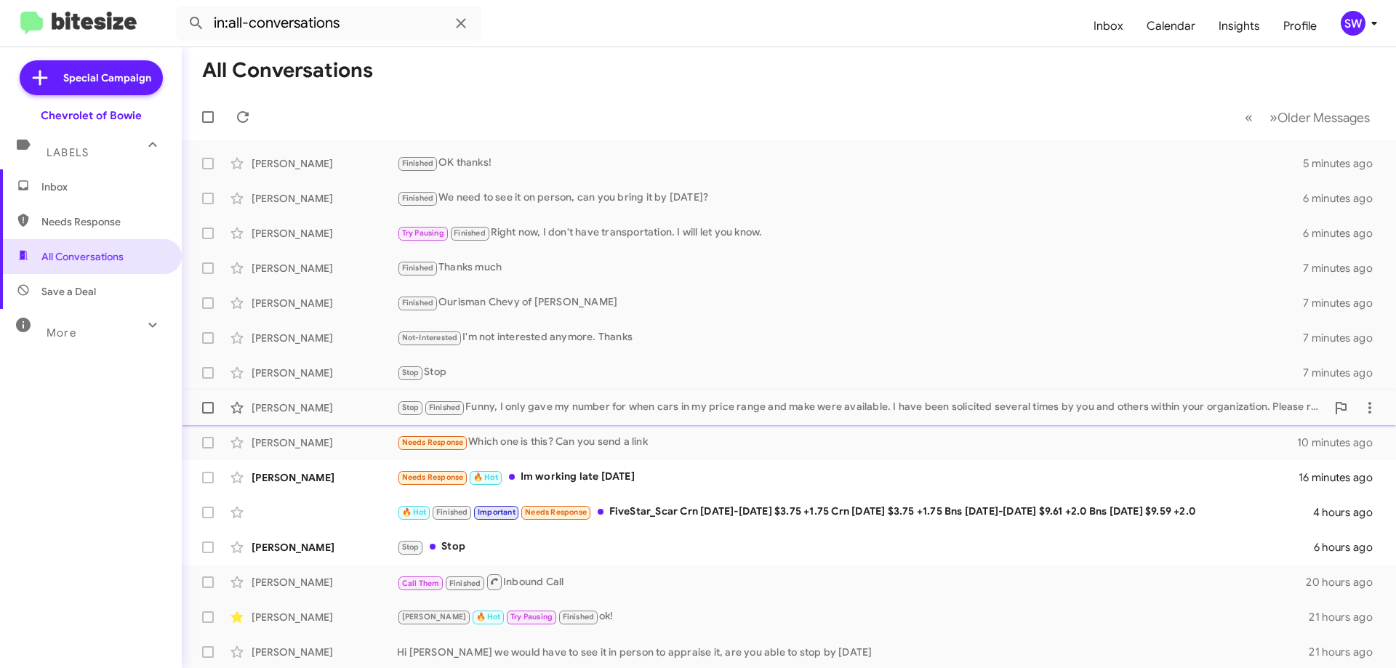
click at [610, 410] on div "Stop Finished Funny, I only gave my number for when cars in my price range and …" at bounding box center [861, 407] width 929 height 17
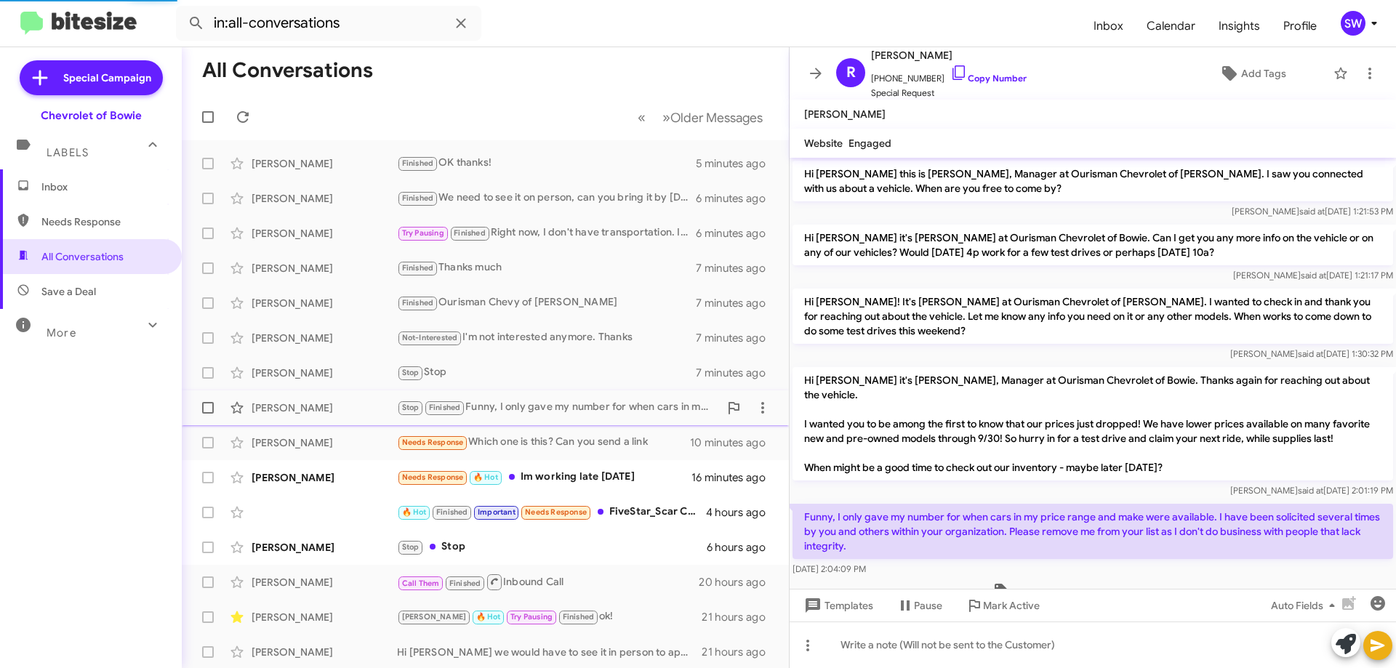
scroll to position [39, 0]
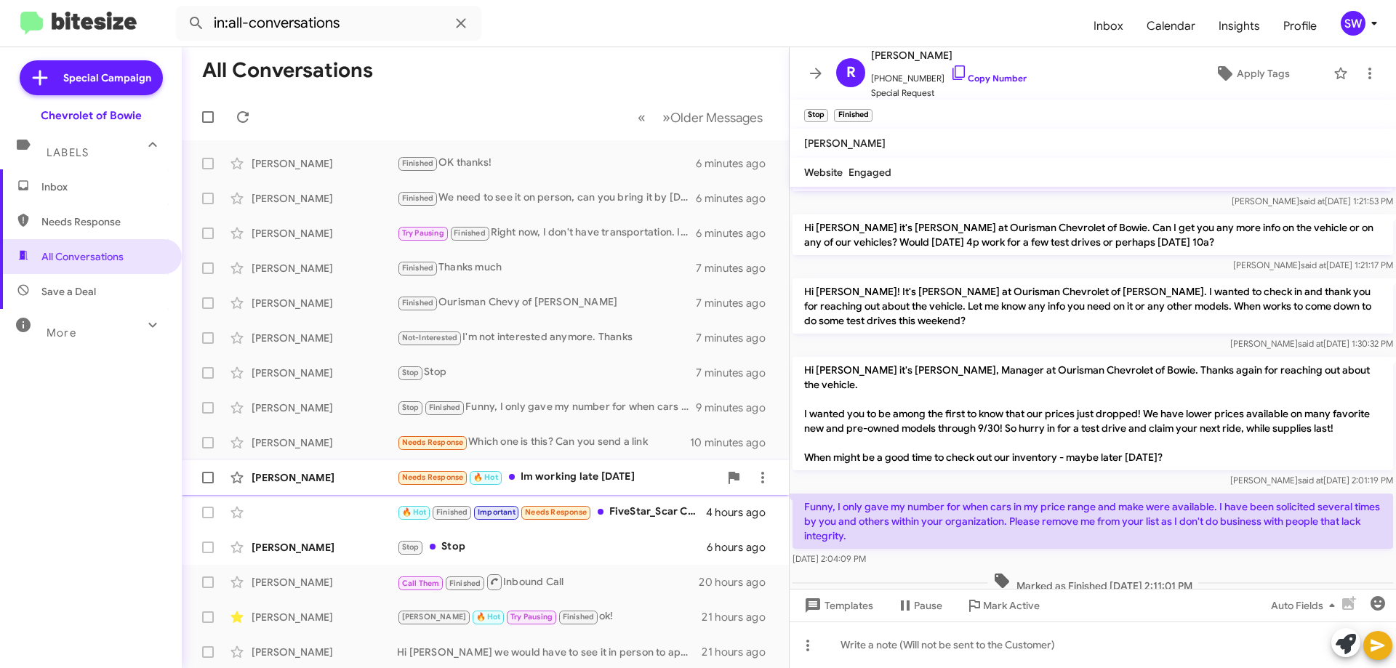
click at [566, 473] on div "Needs Response 🔥 Hot Im working late [DATE]" at bounding box center [558, 477] width 322 height 17
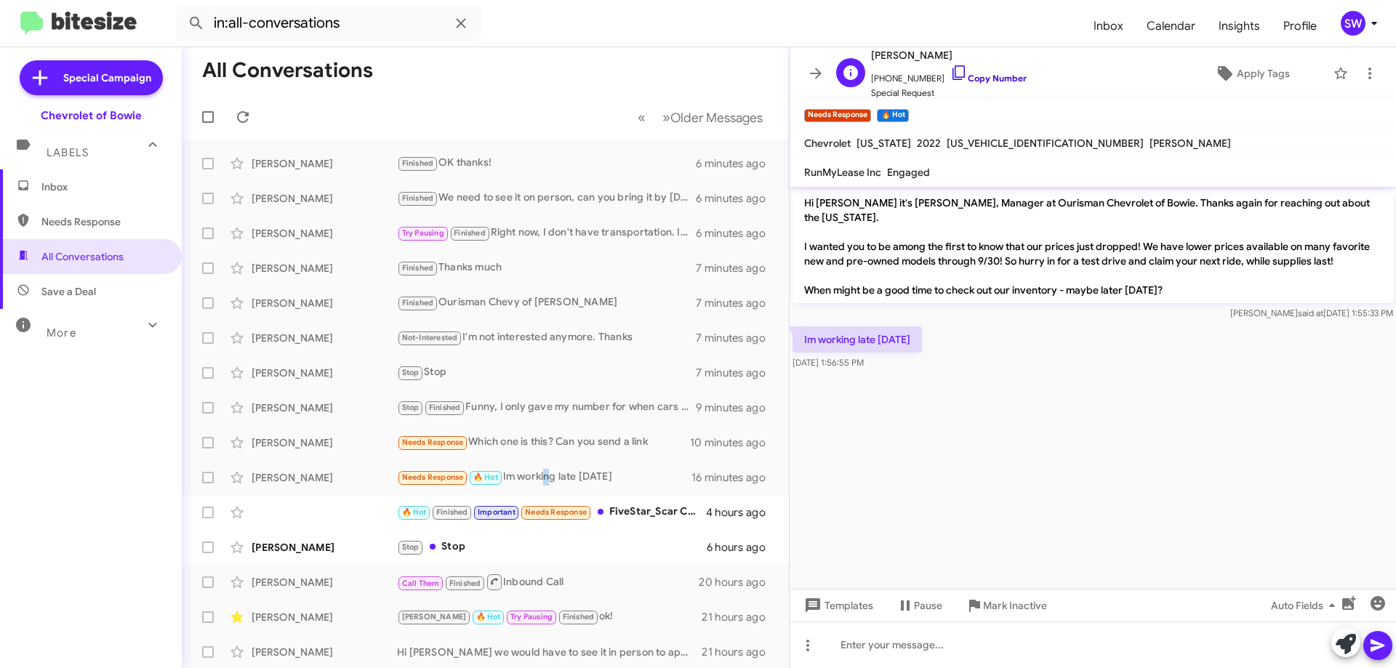
click at [950, 70] on icon at bounding box center [958, 72] width 17 height 17
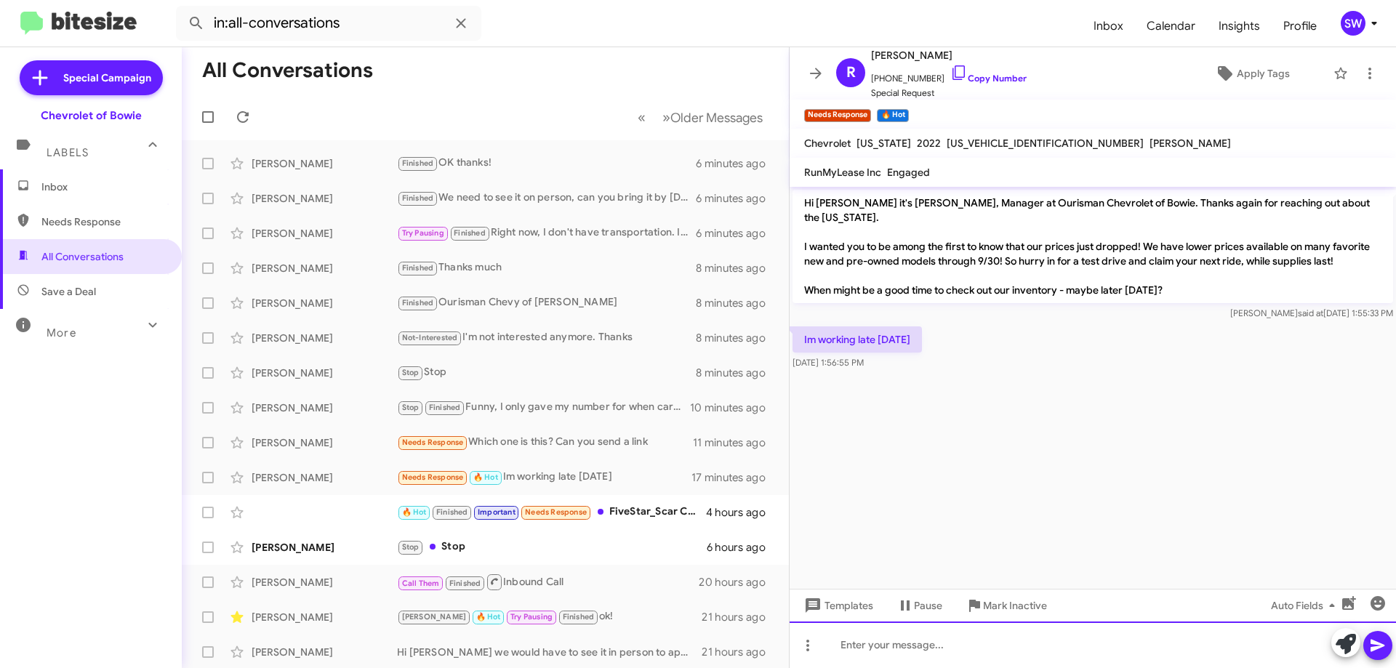
click at [920, 644] on div at bounding box center [1093, 645] width 606 height 47
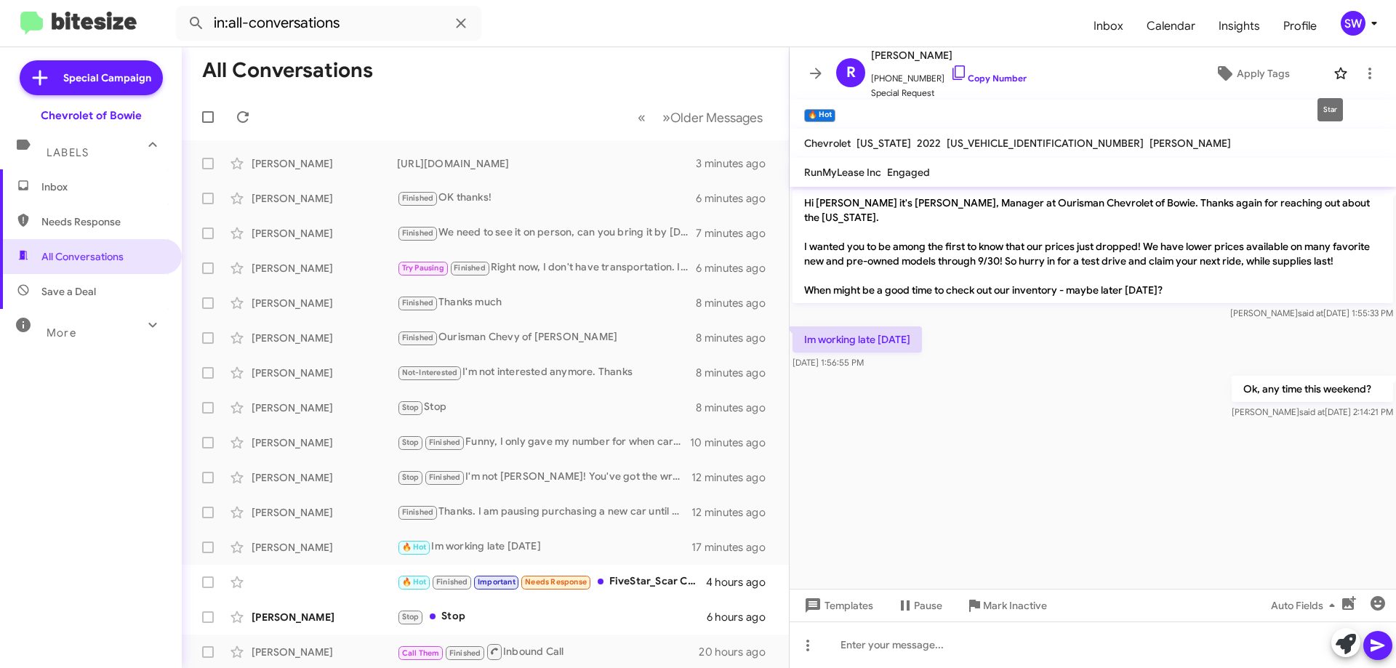
click at [1338, 68] on span at bounding box center [1340, 73] width 29 height 17
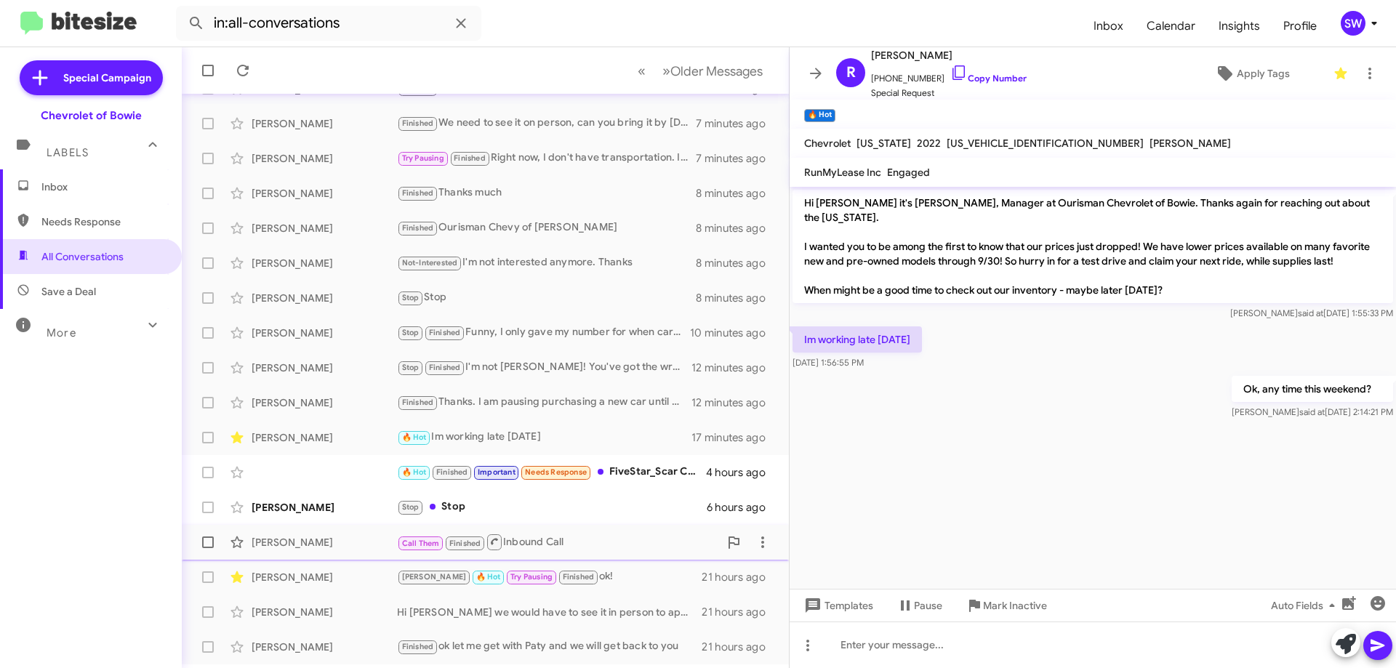
scroll to position [145, 0]
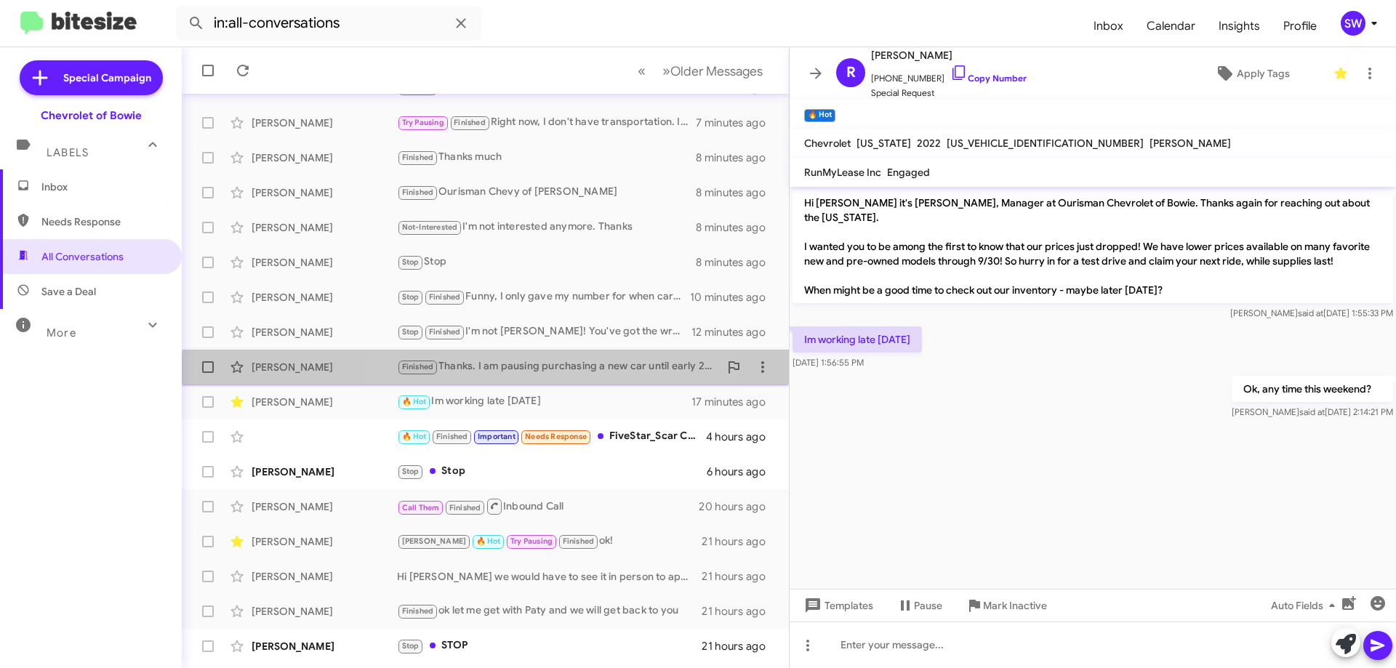
click at [507, 377] on div "[PERSON_NAME] Finished Thanks. I am pausing purchasing a new car until early 20…" at bounding box center [485, 367] width 584 height 29
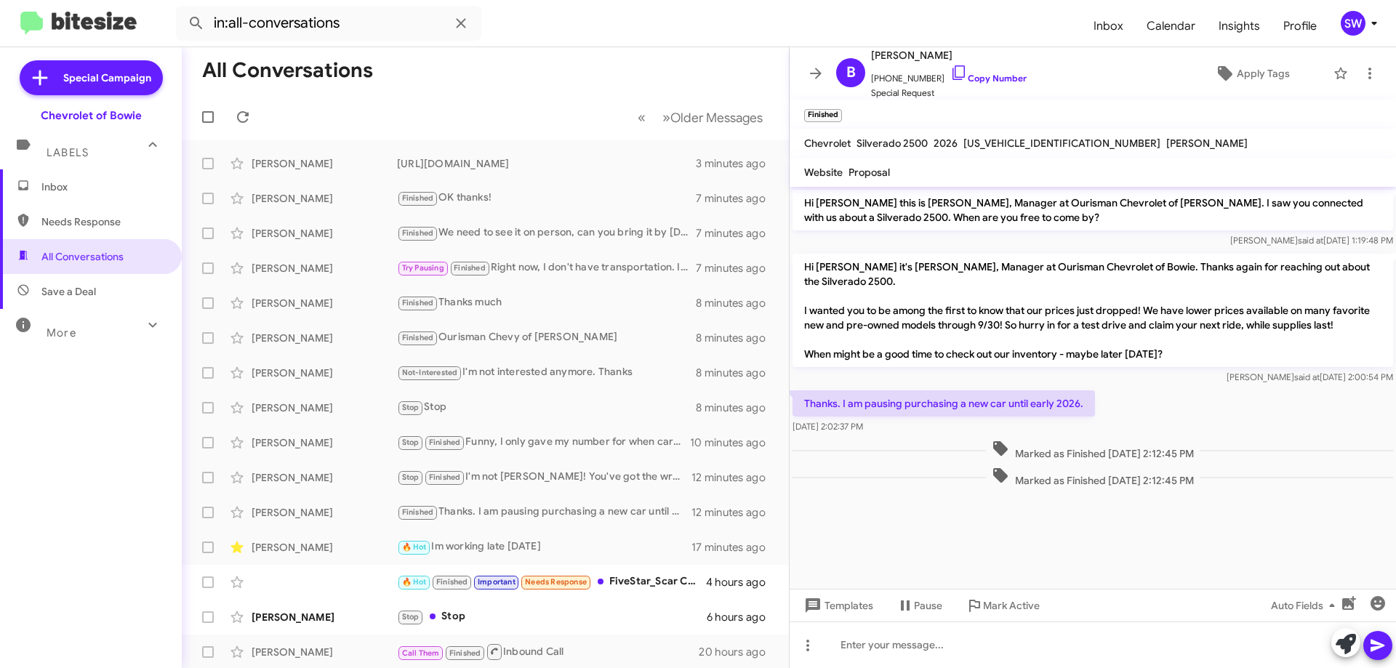
click at [69, 193] on span "Inbox" at bounding box center [103, 187] width 124 height 15
